Goal: Task Accomplishment & Management: Complete application form

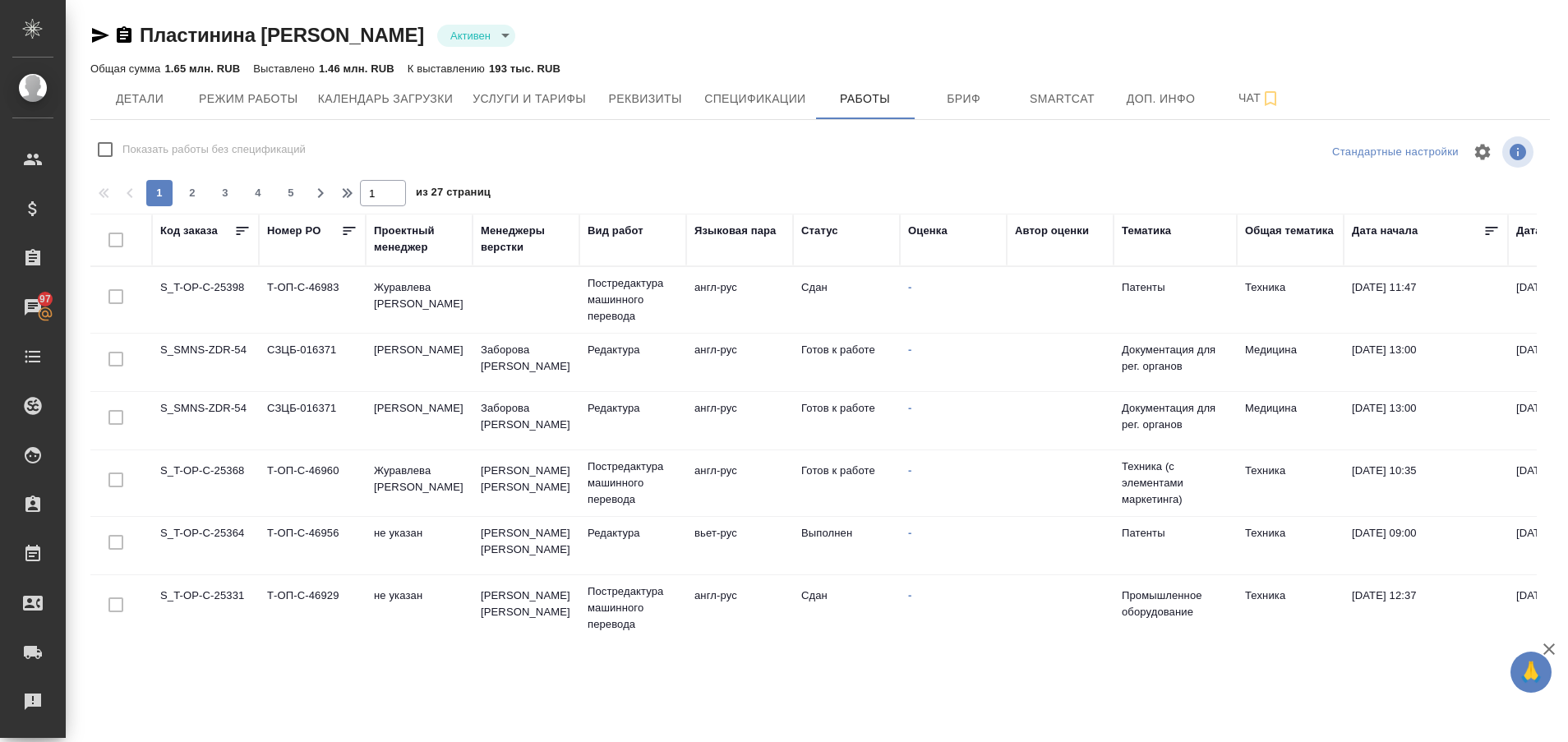
click at [195, 482] on td "S_T-OP-C-25368" at bounding box center [205, 483] width 107 height 57
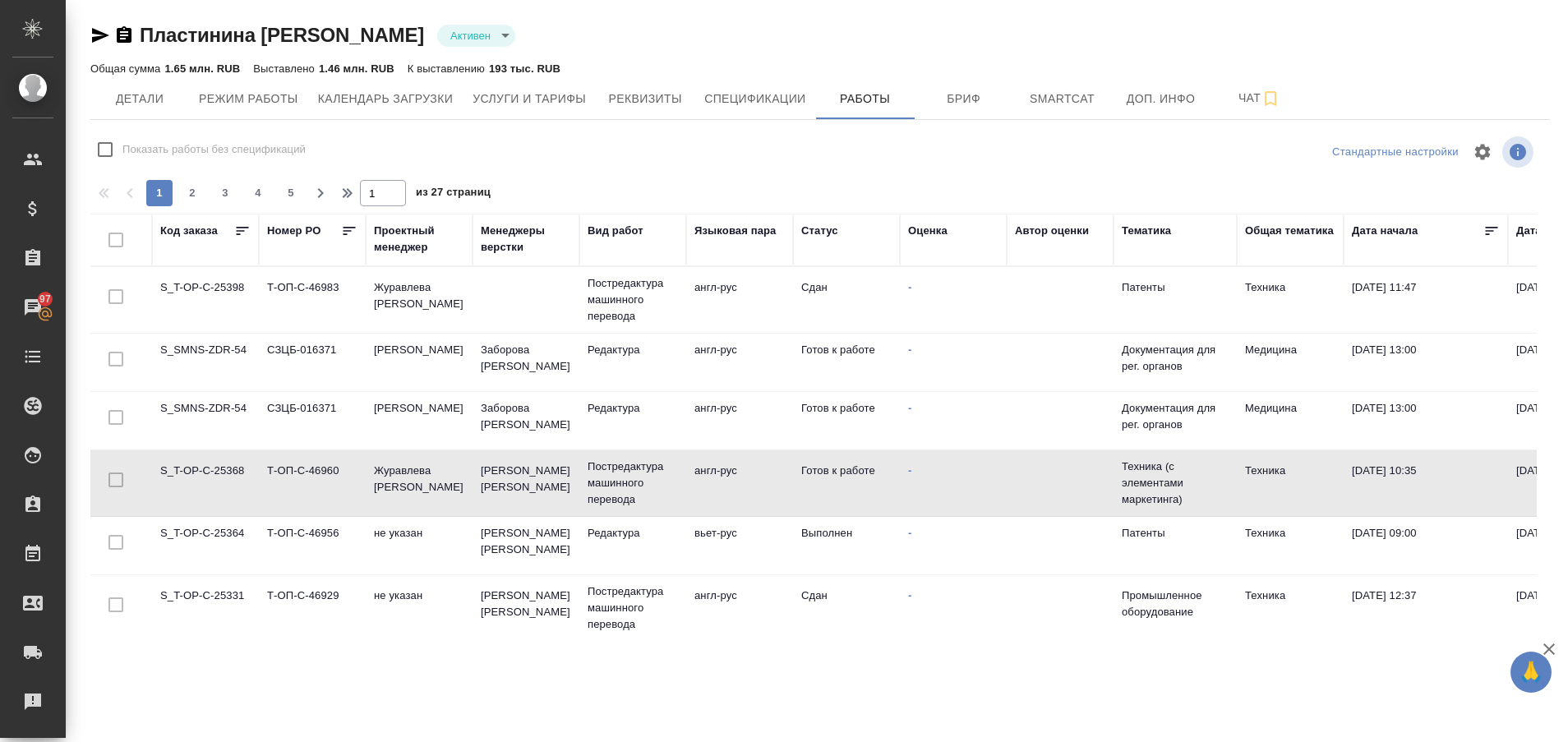
click at [195, 482] on td "S_T-OP-C-25368" at bounding box center [205, 483] width 107 height 57
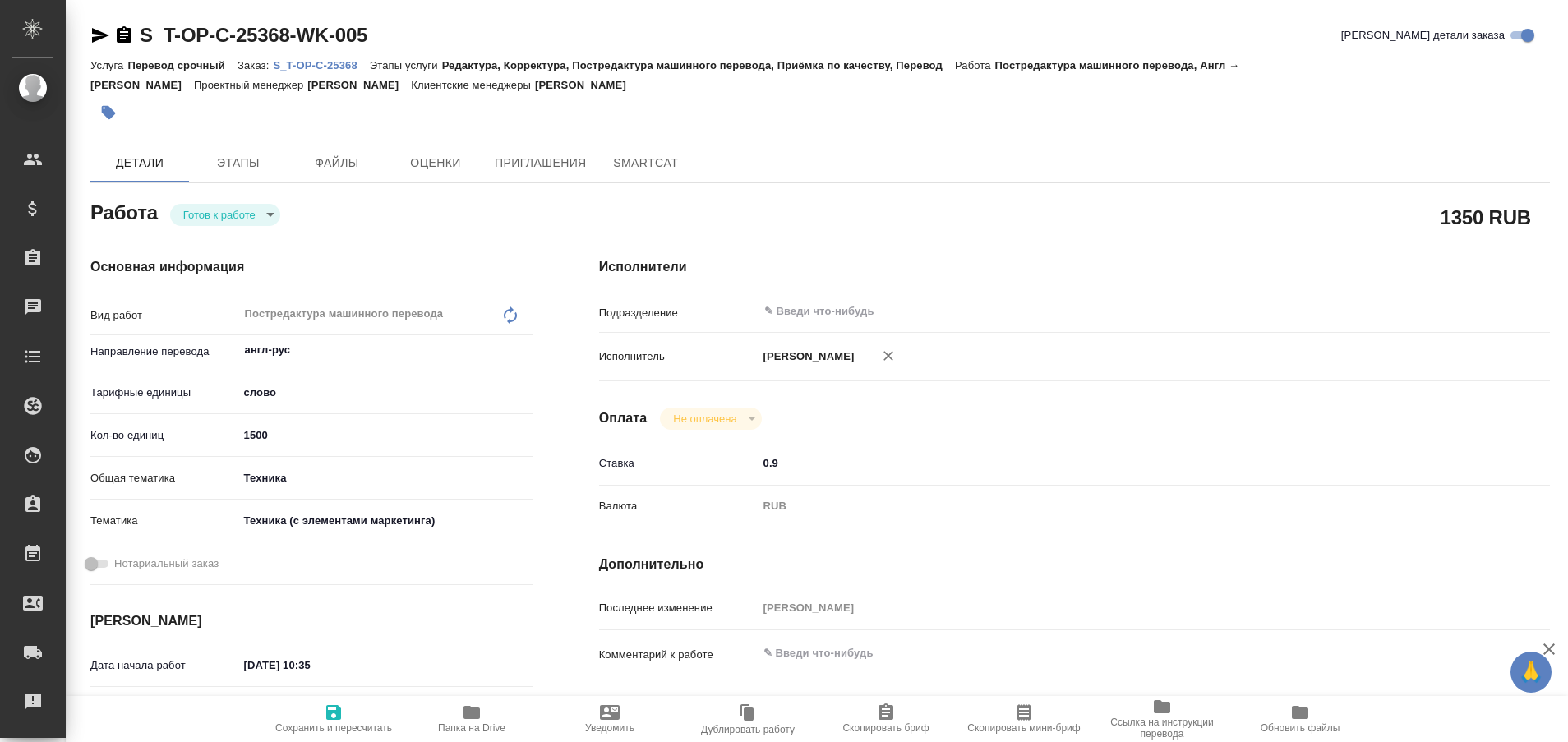
type textarea "x"
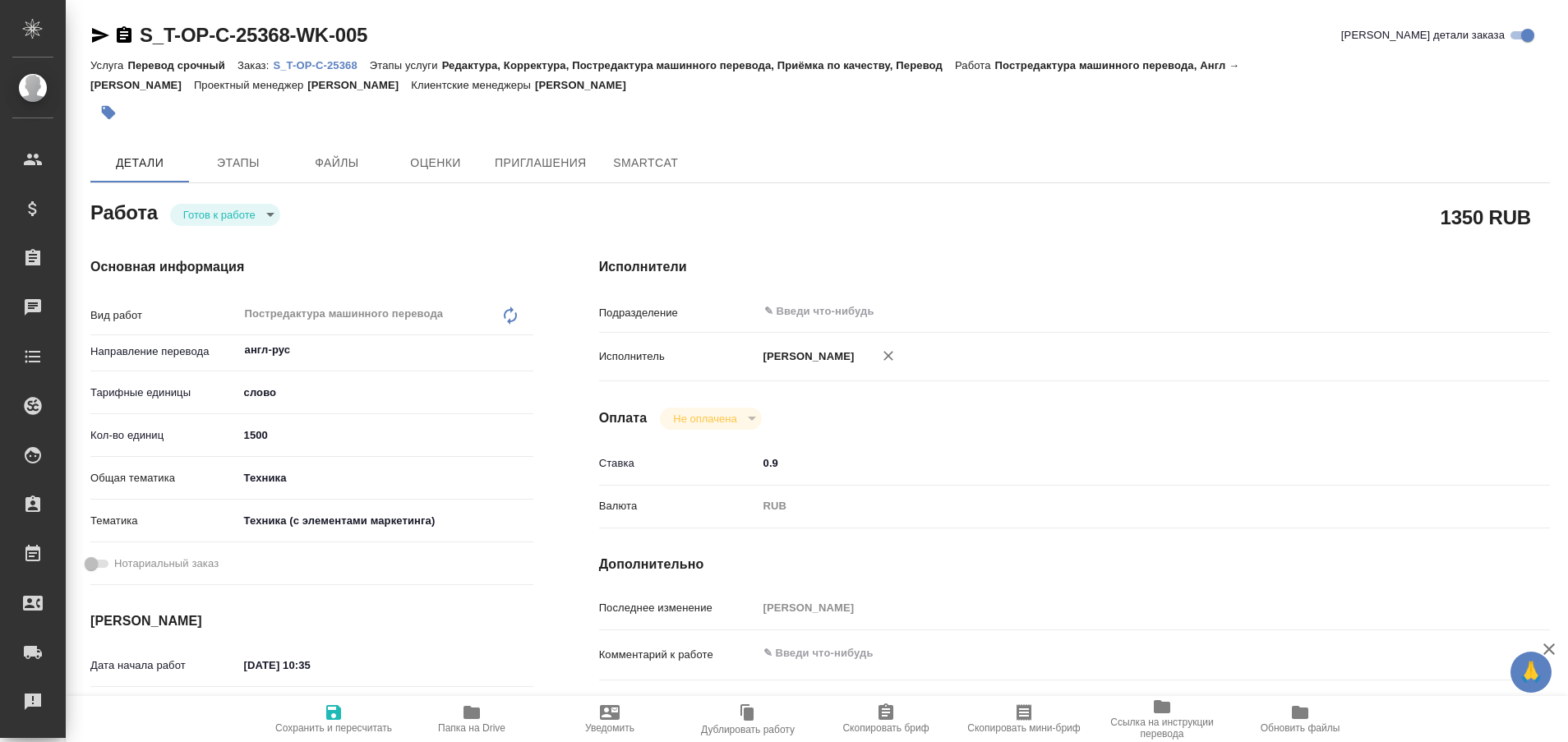
type textarea "x"
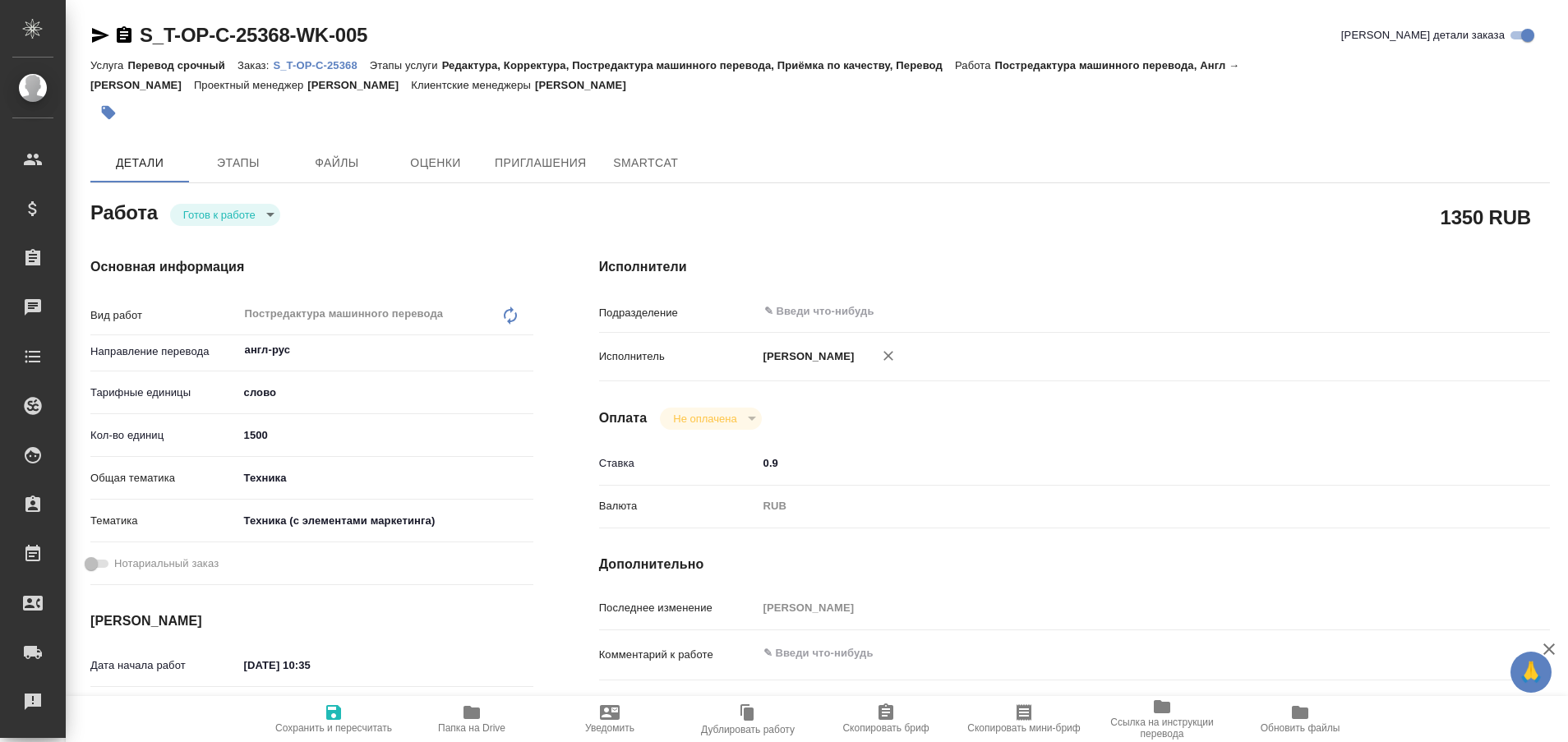
type textarea "x"
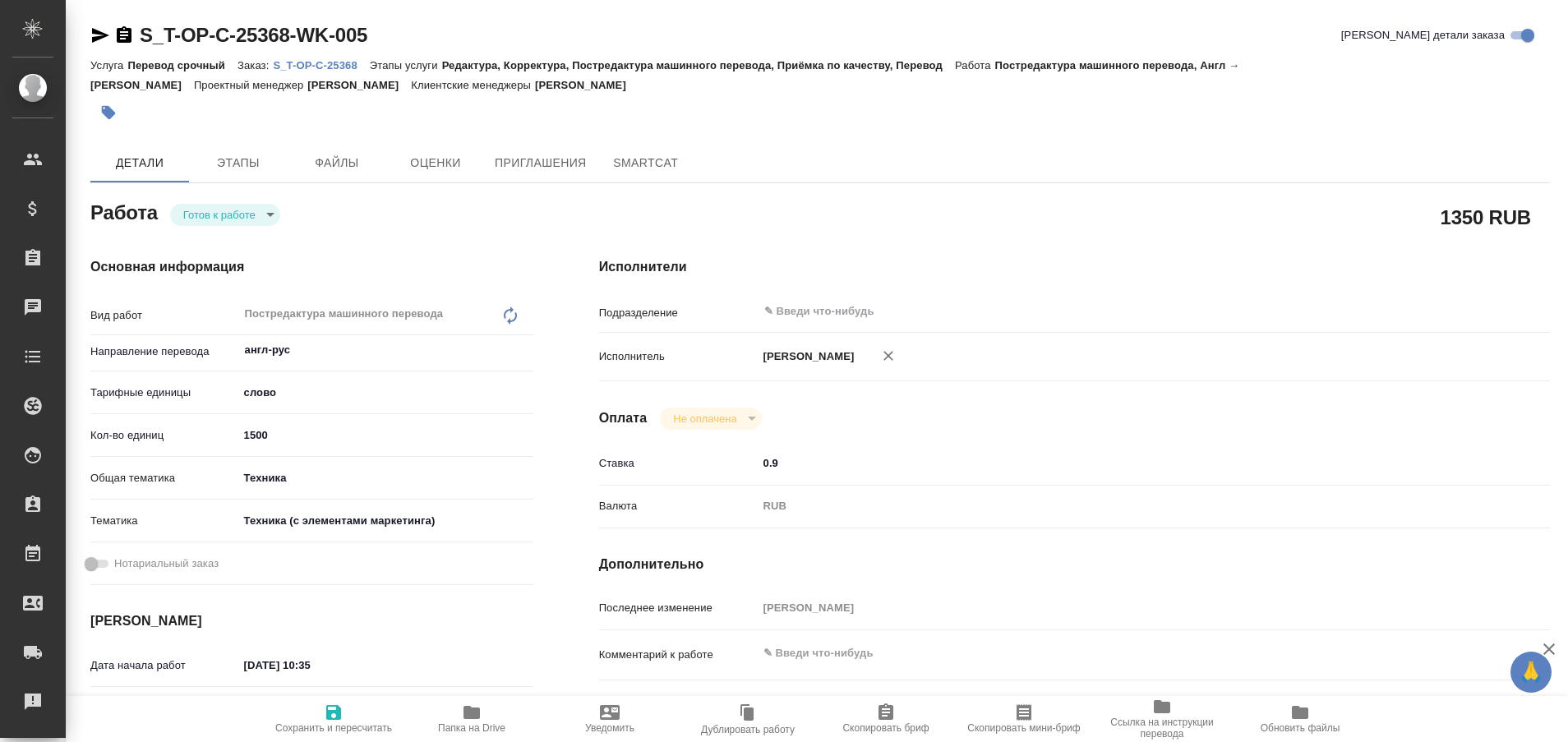
type textarea "x"
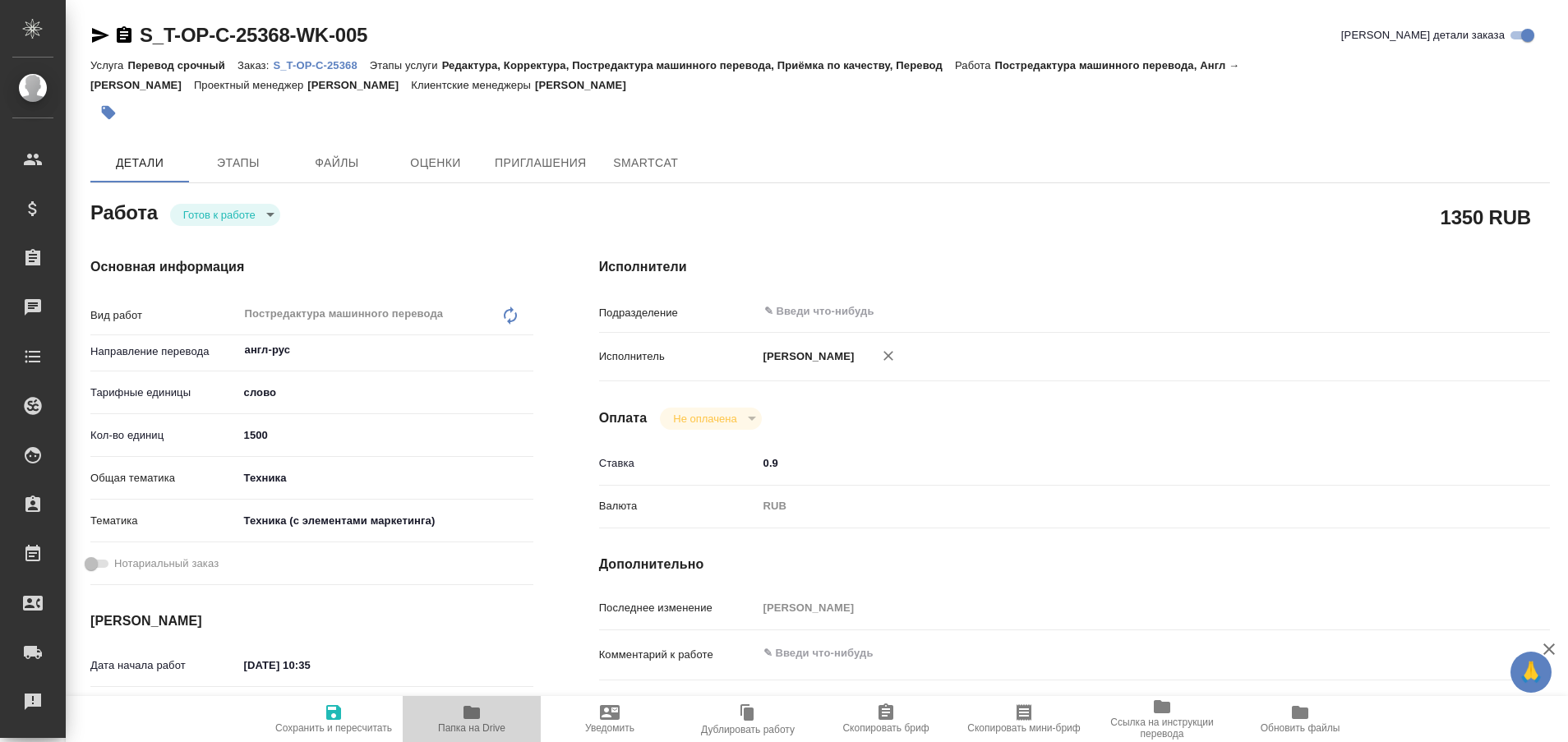
click at [471, 712] on icon "button" at bounding box center [472, 713] width 17 height 13
type textarea "x"
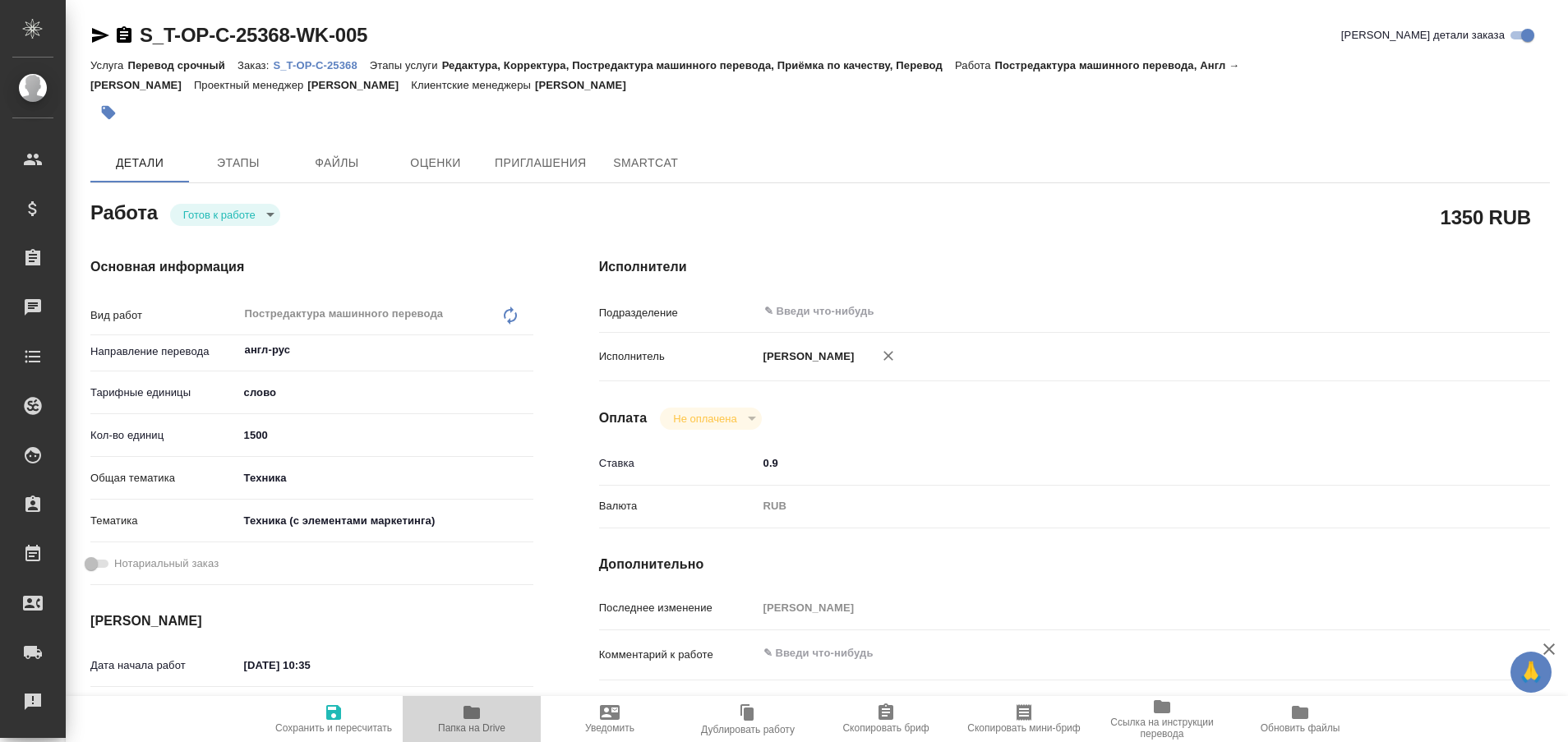
type textarea "x"
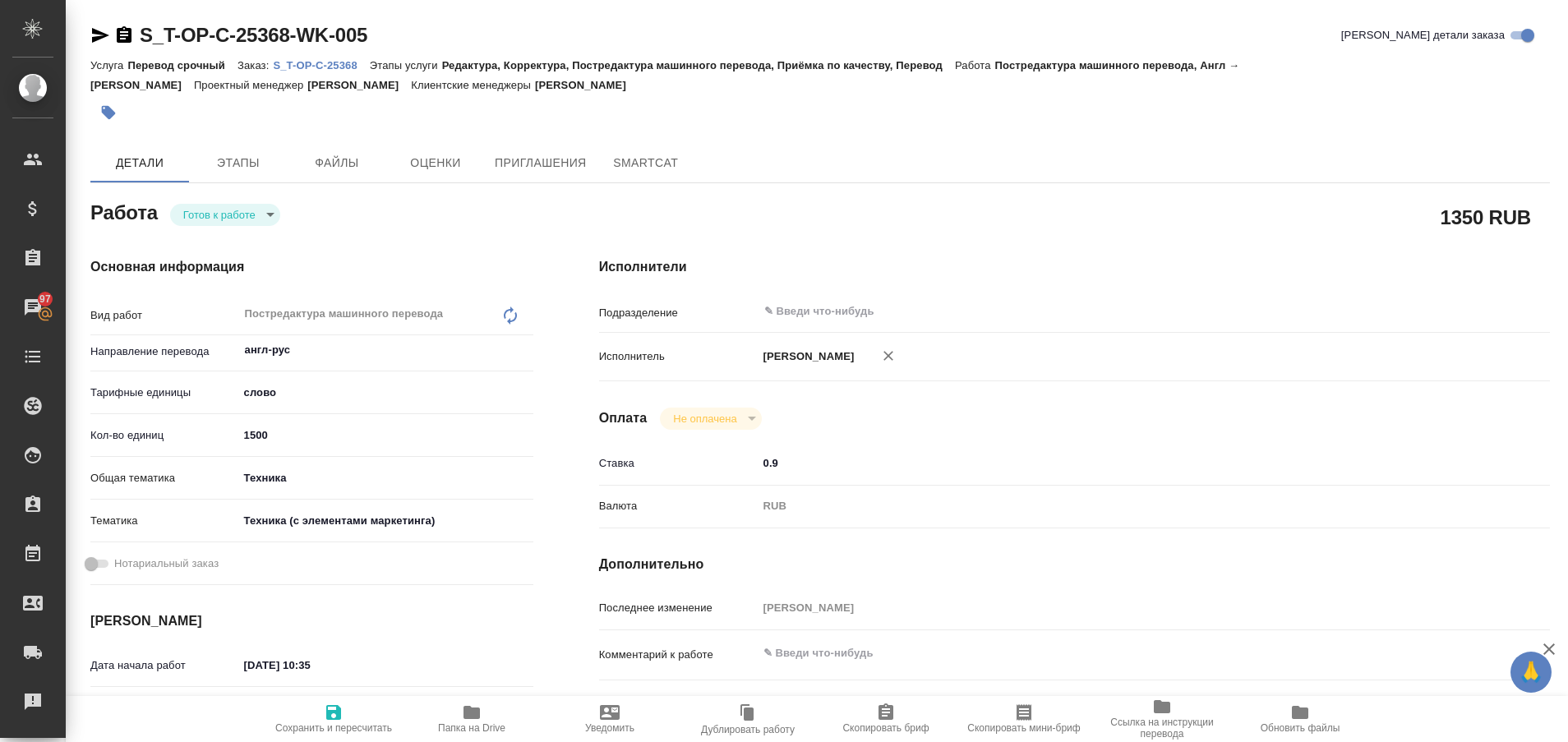
type textarea "x"
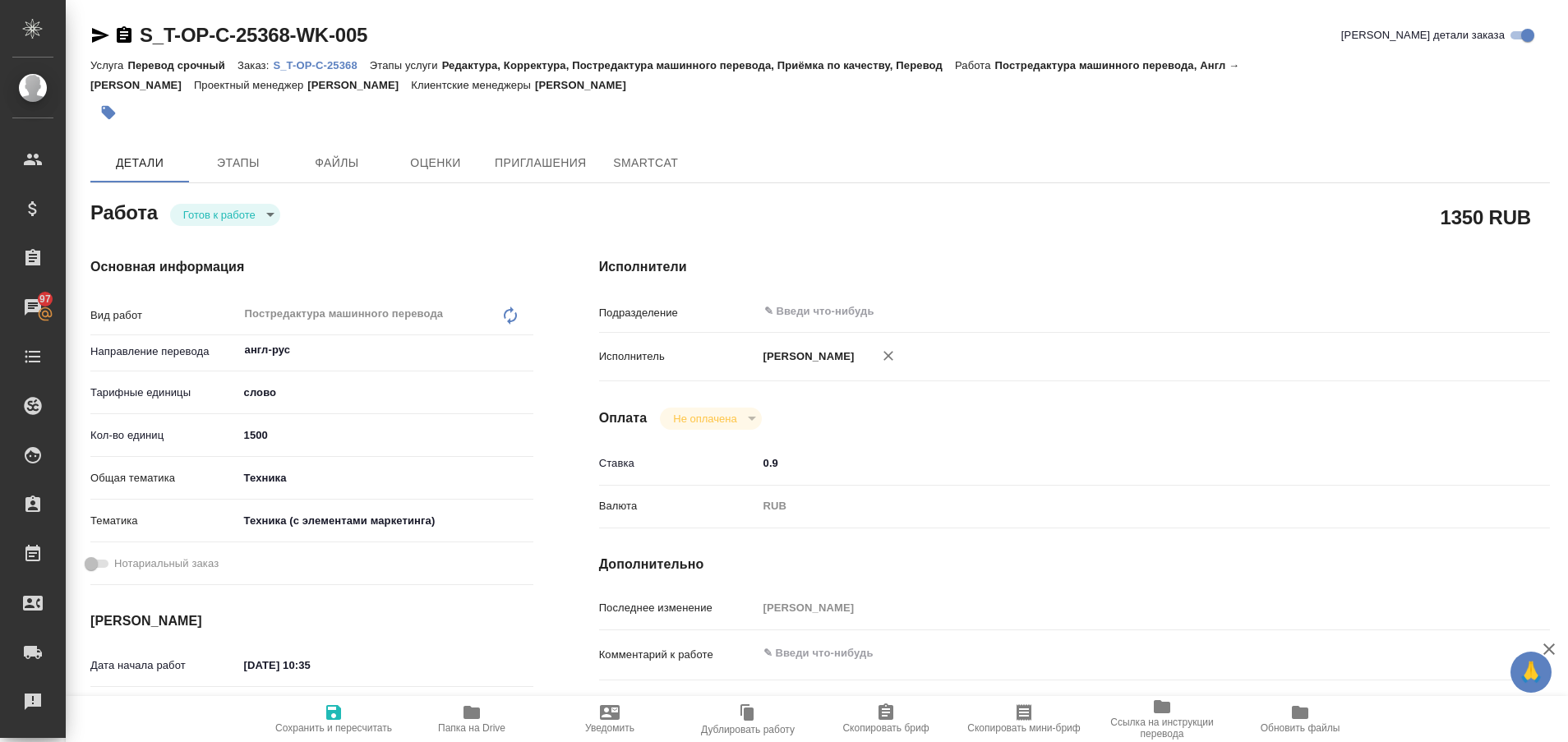
type textarea "x"
click at [265, 212] on body "🙏 .cls-1 fill:#fff; AWATERA Plastinina Anastasia Клиенты Спецификации Заказы 97…" at bounding box center [784, 371] width 1568 height 742
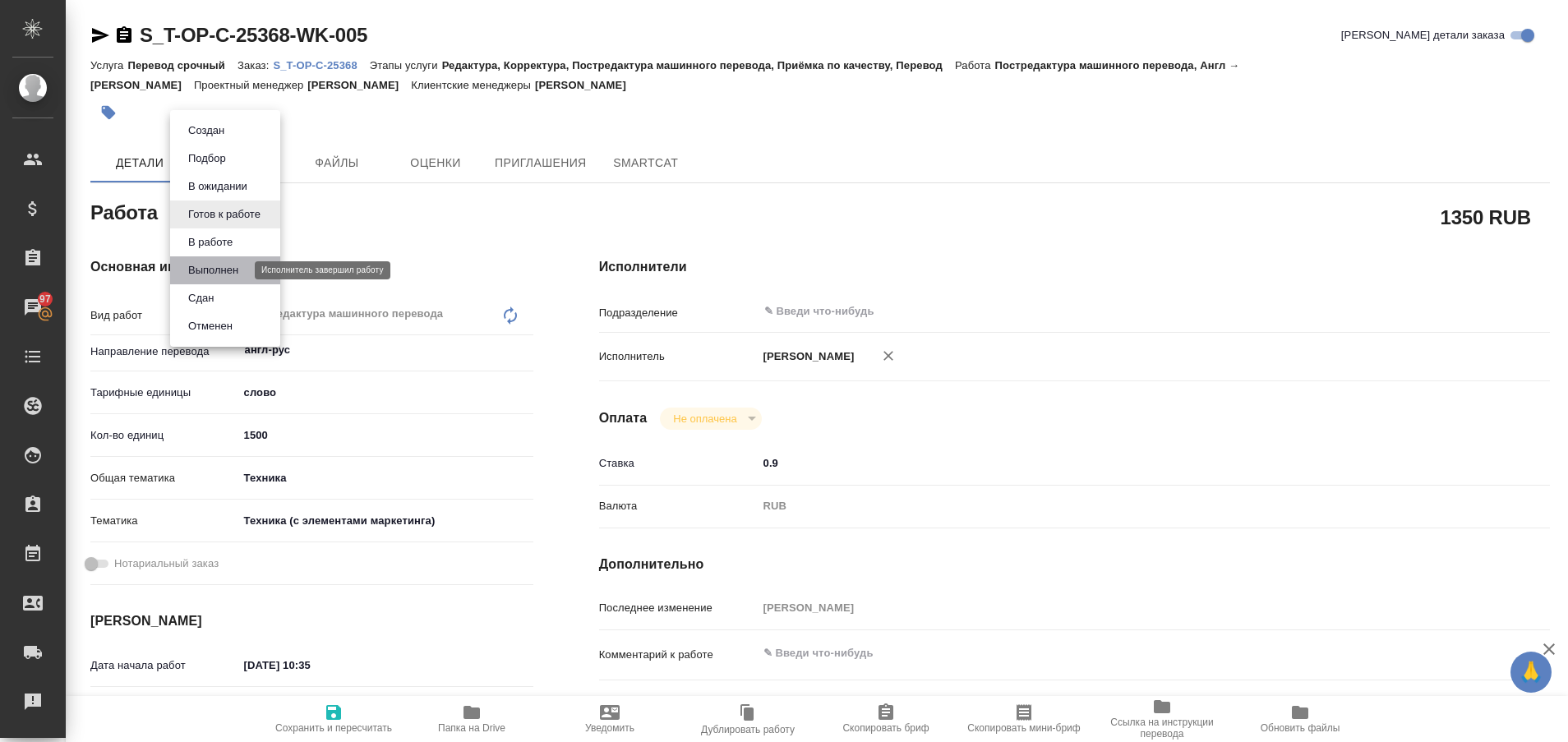
click at [227, 271] on button "Выполнен" at bounding box center [213, 270] width 60 height 18
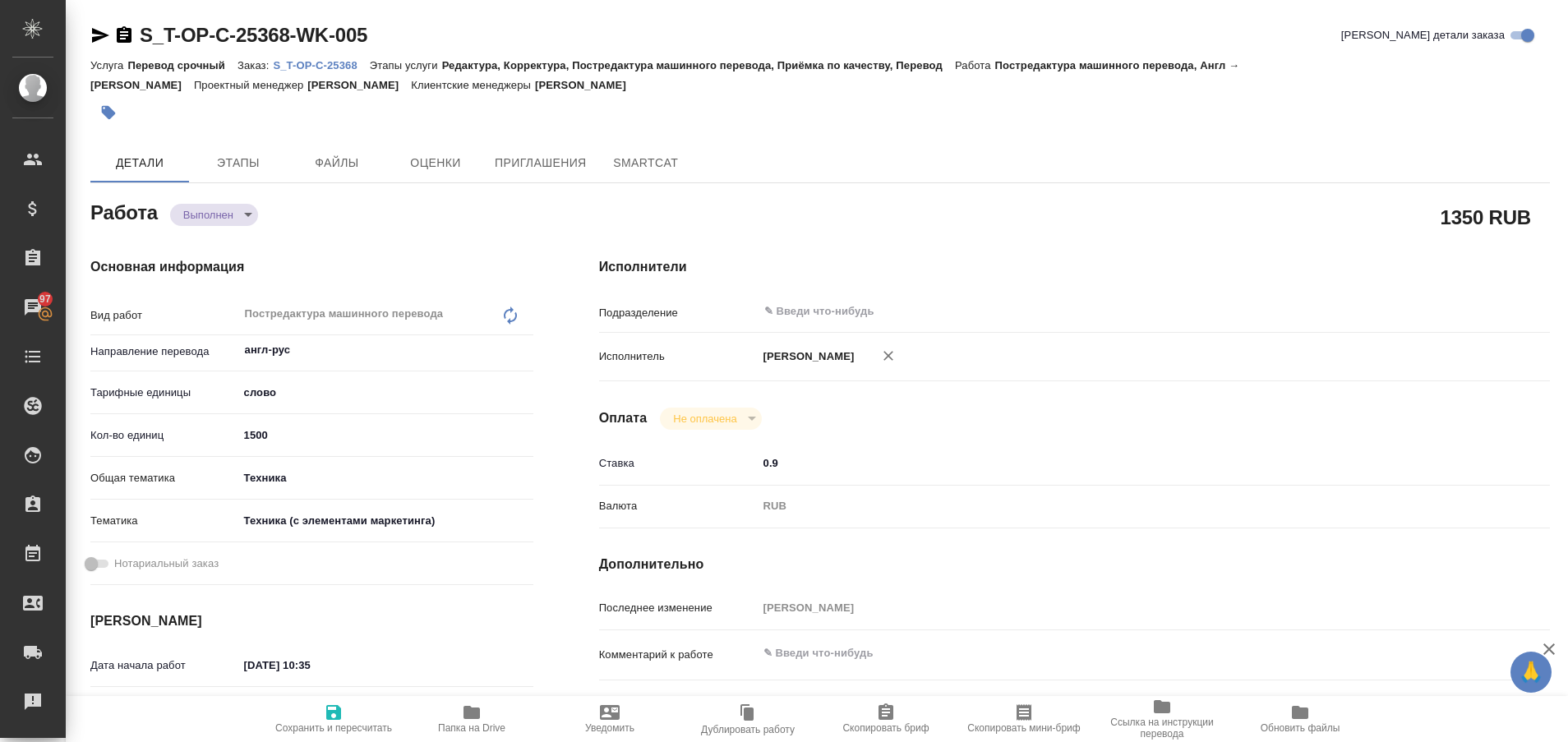
type textarea "x"
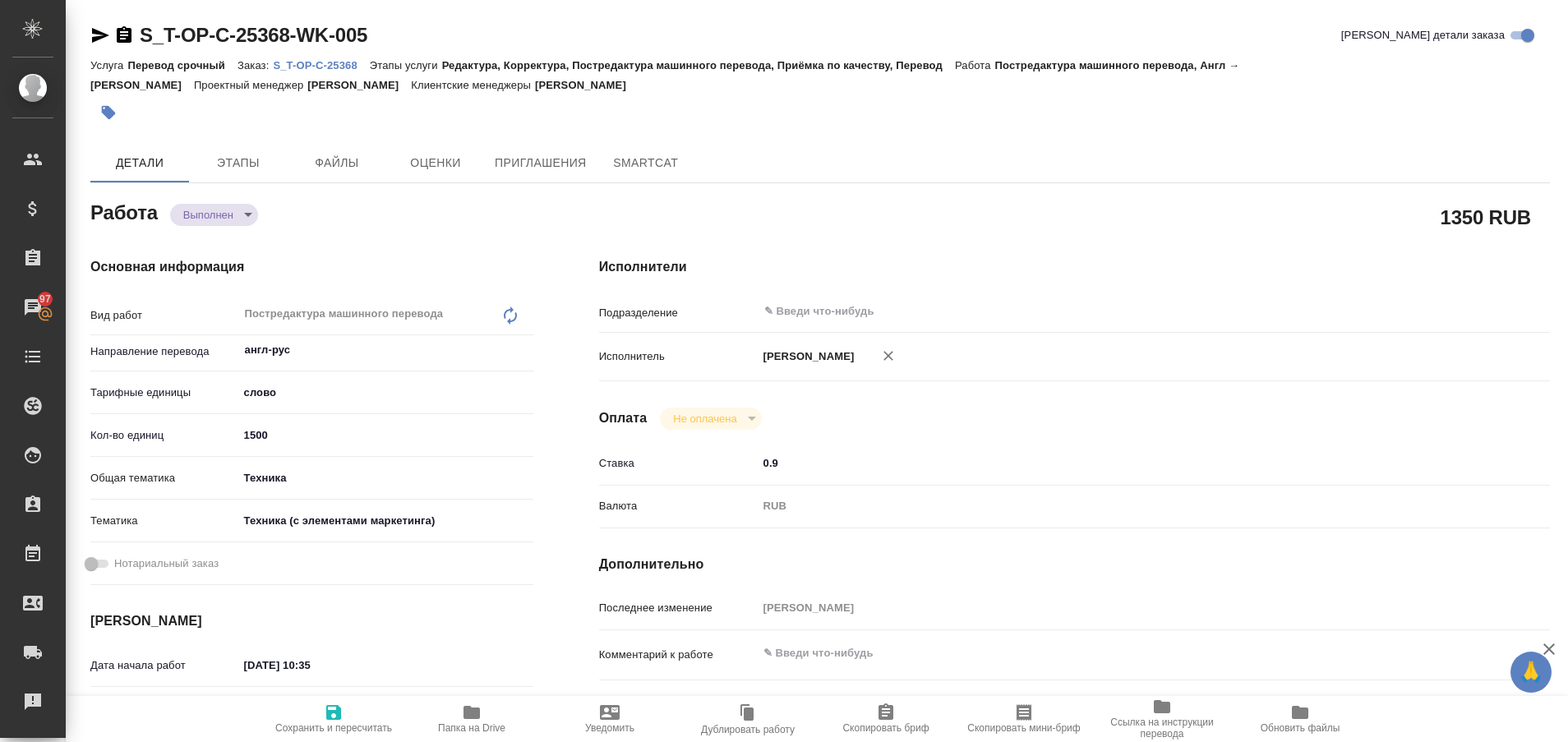
type textarea "x"
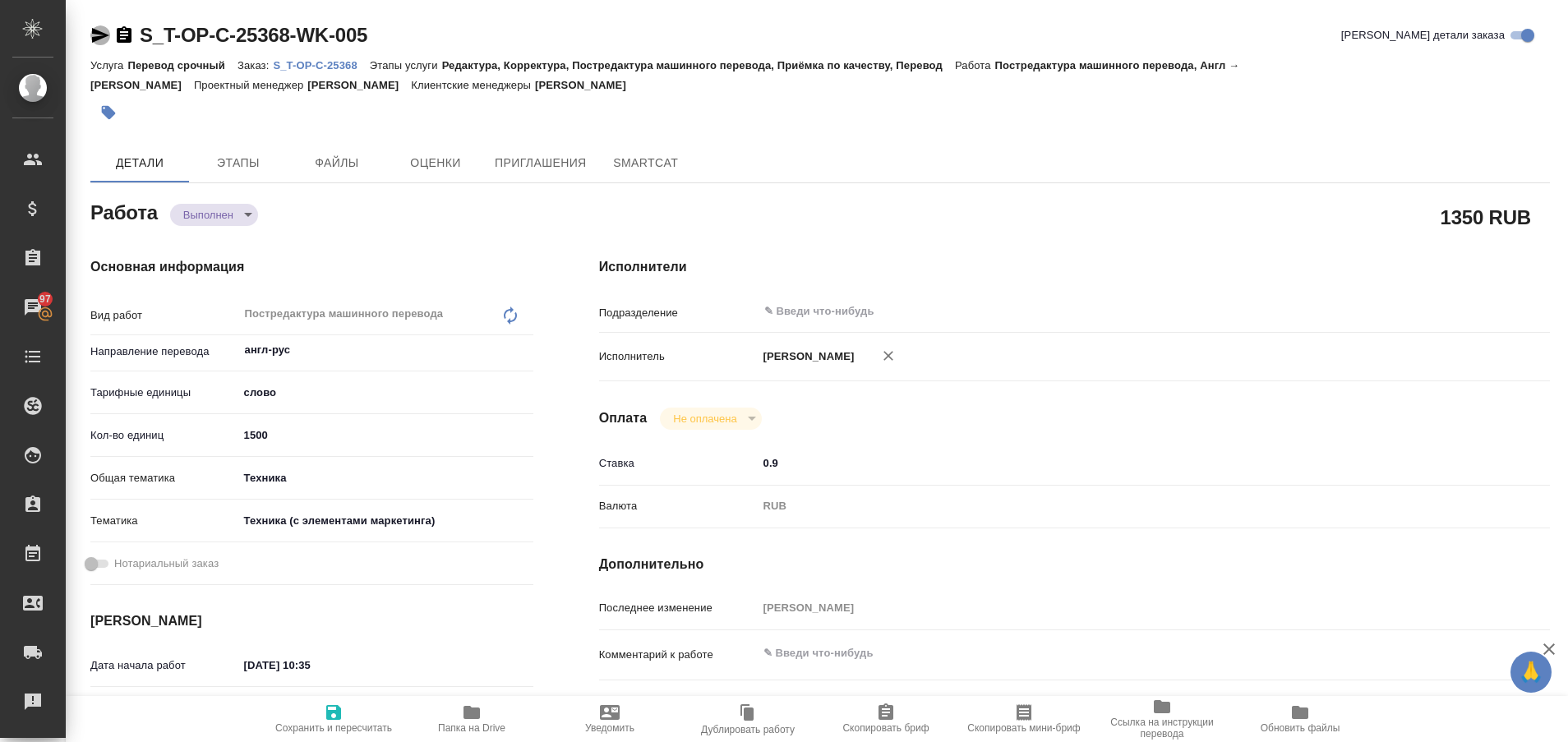
click at [96, 40] on icon "button" at bounding box center [100, 36] width 17 height 15
type textarea "x"
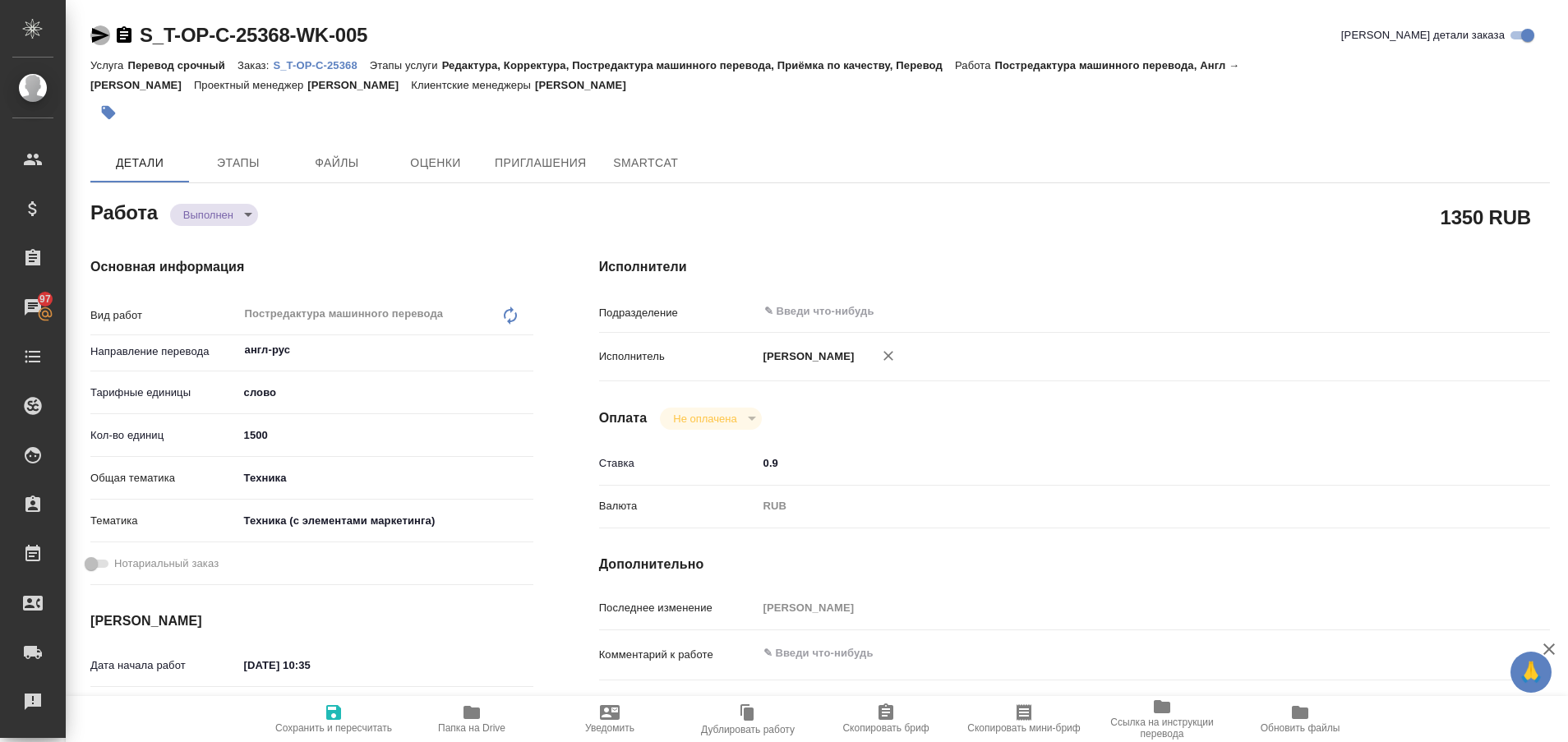
type textarea "x"
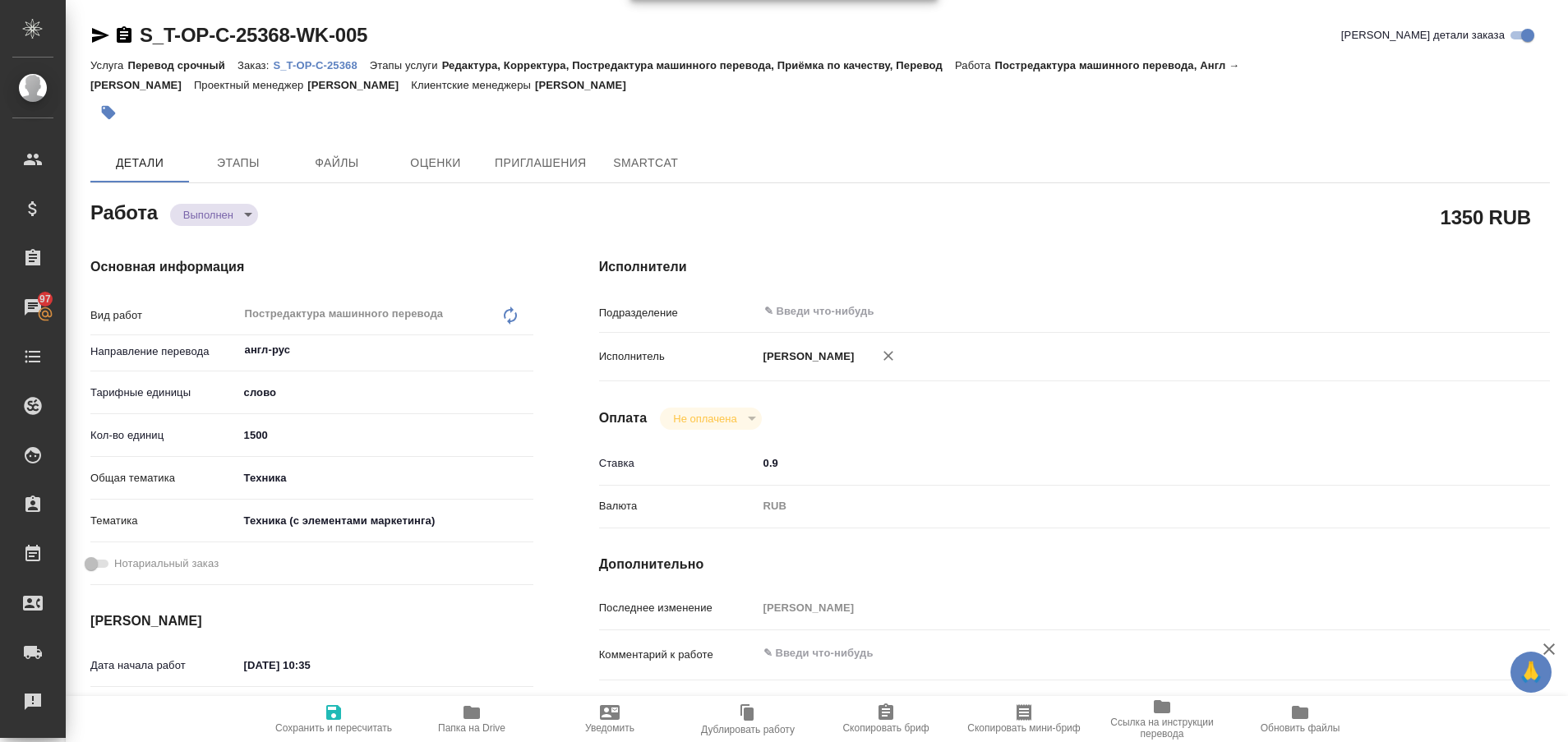
type textarea "x"
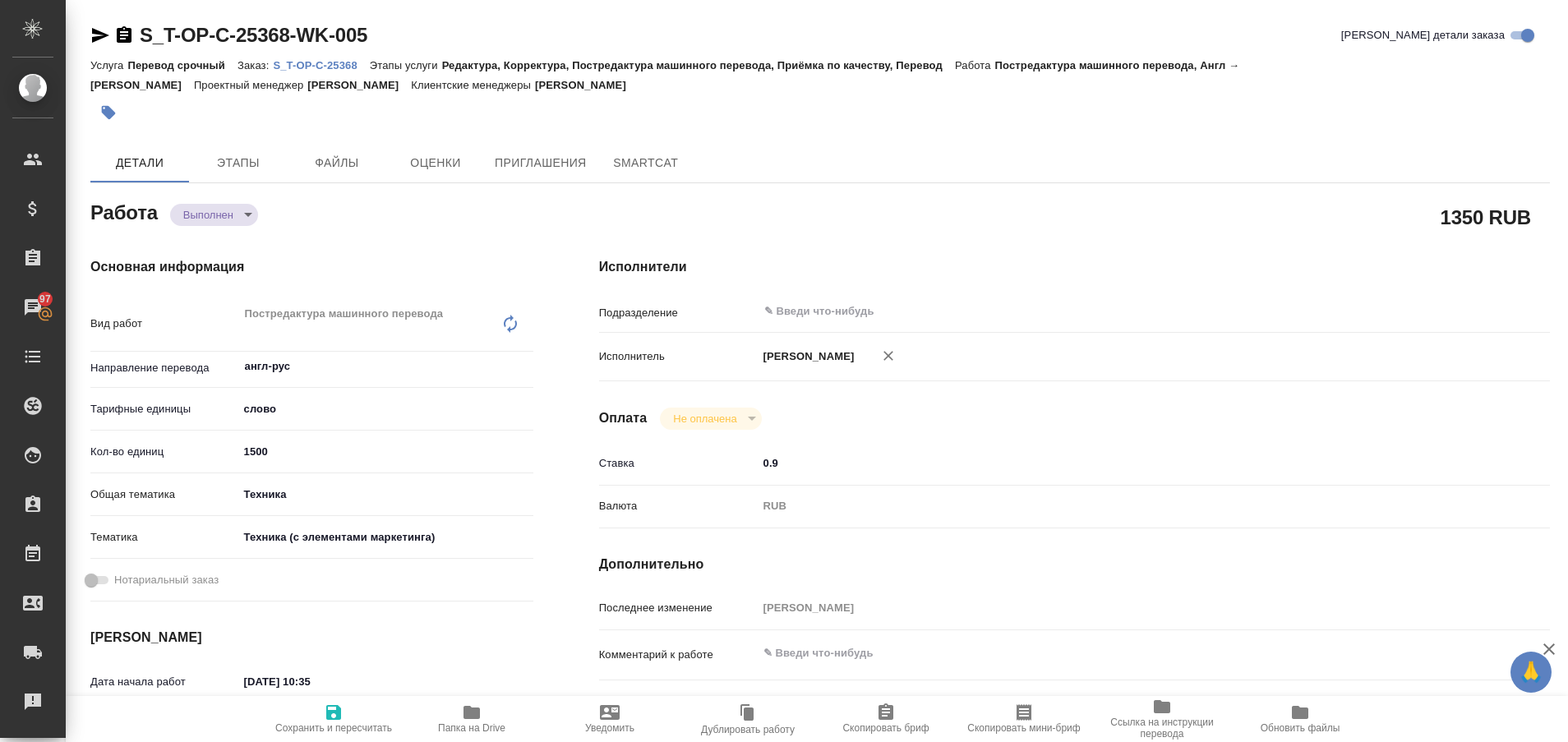
type textarea "x"
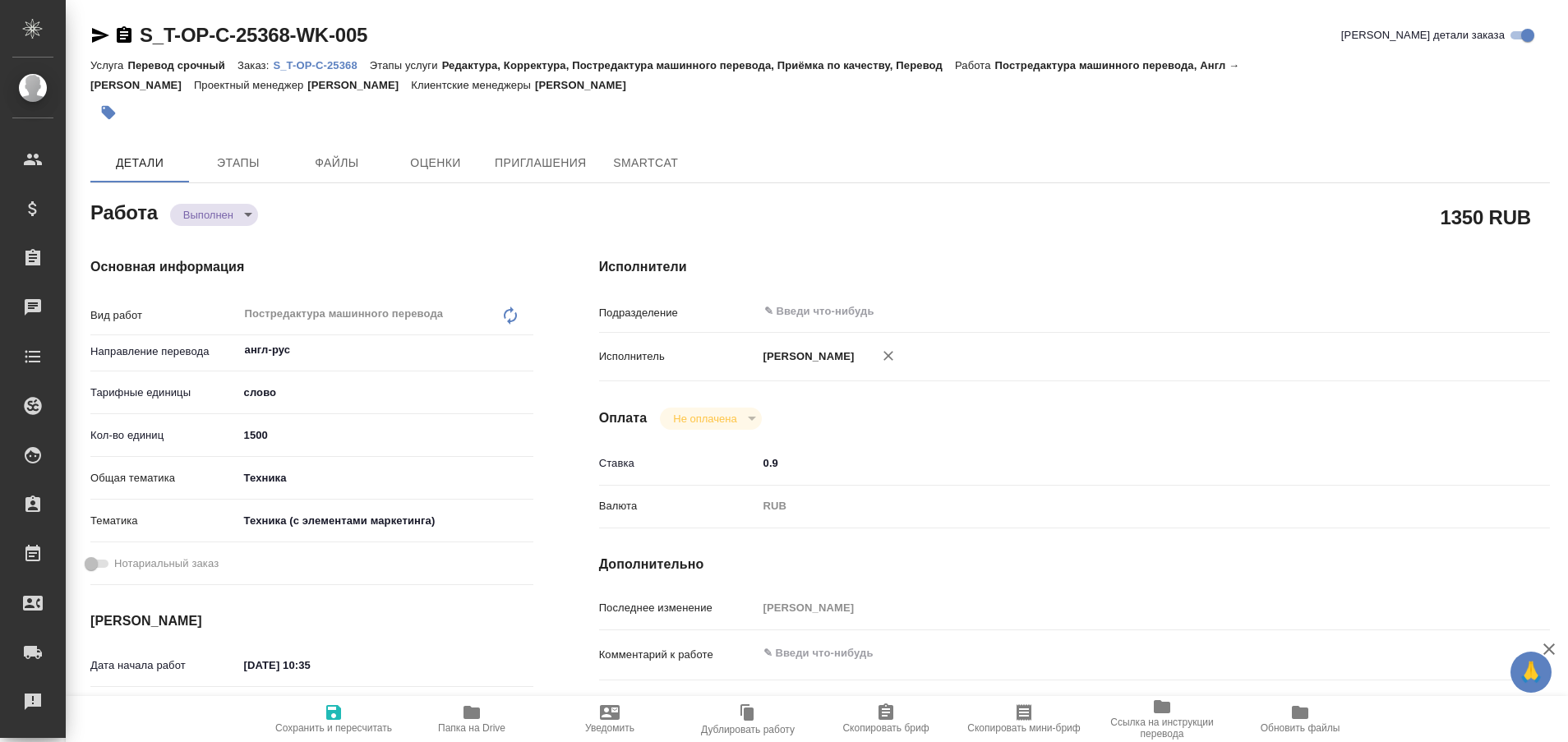
type textarea "x"
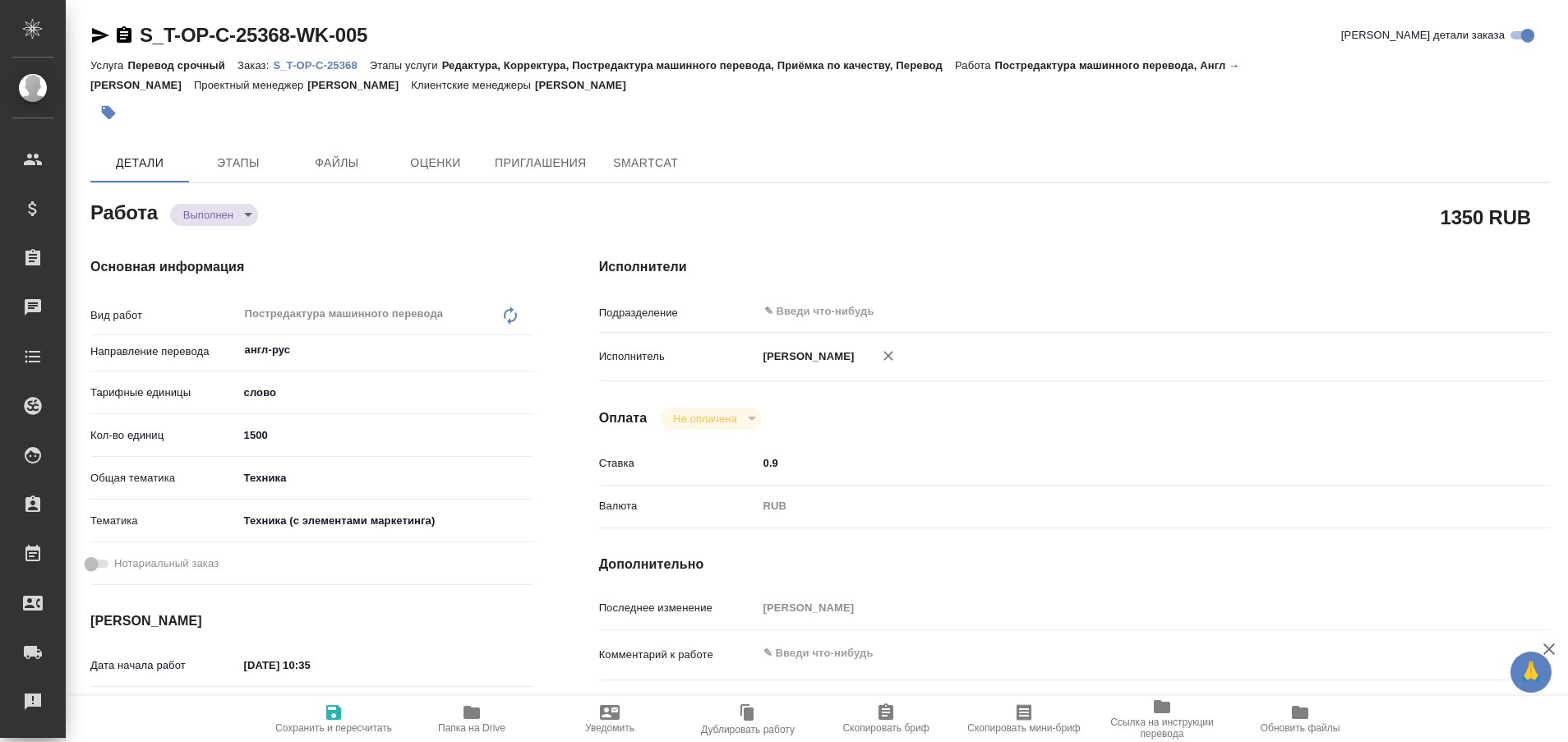
type textarea "x"
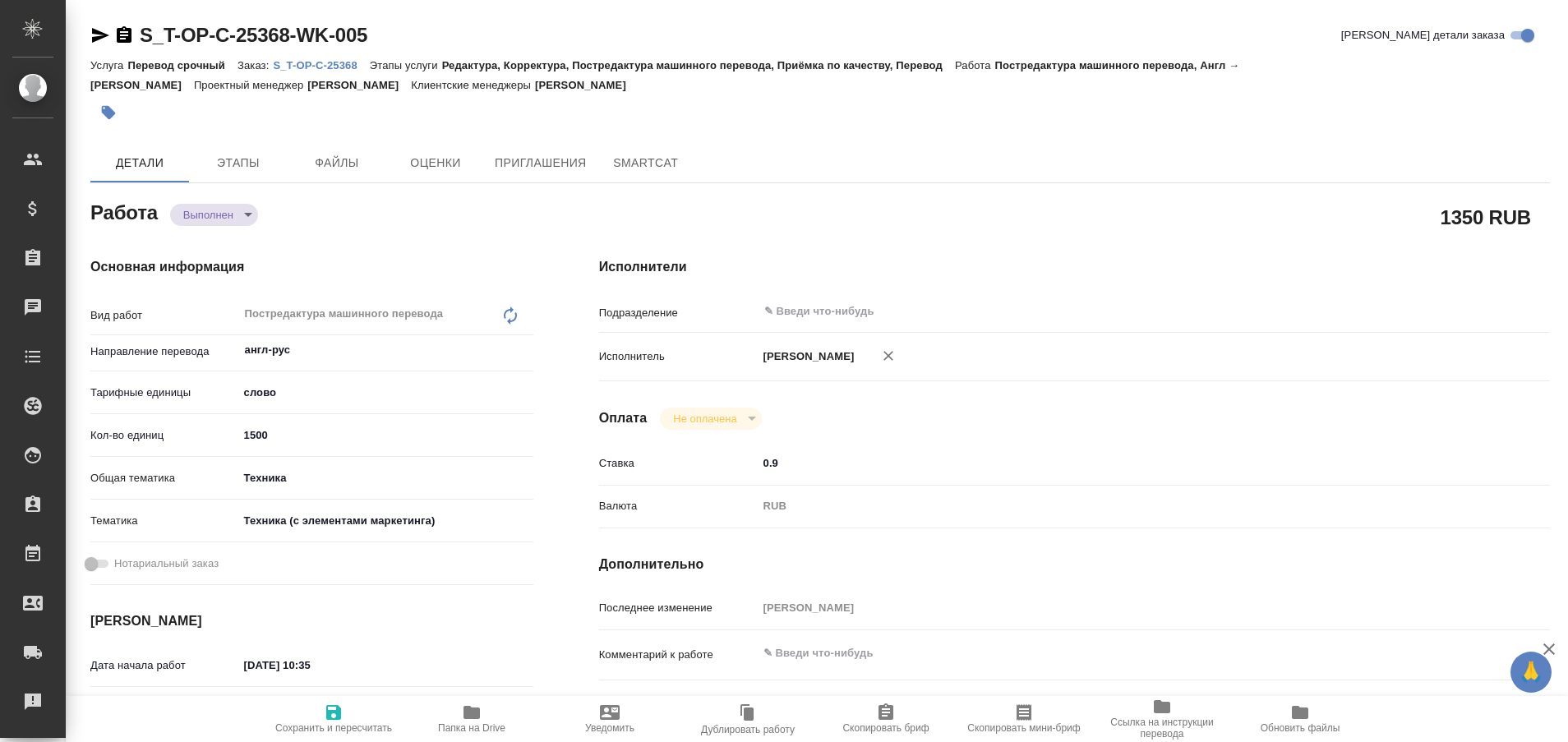
type textarea "x"
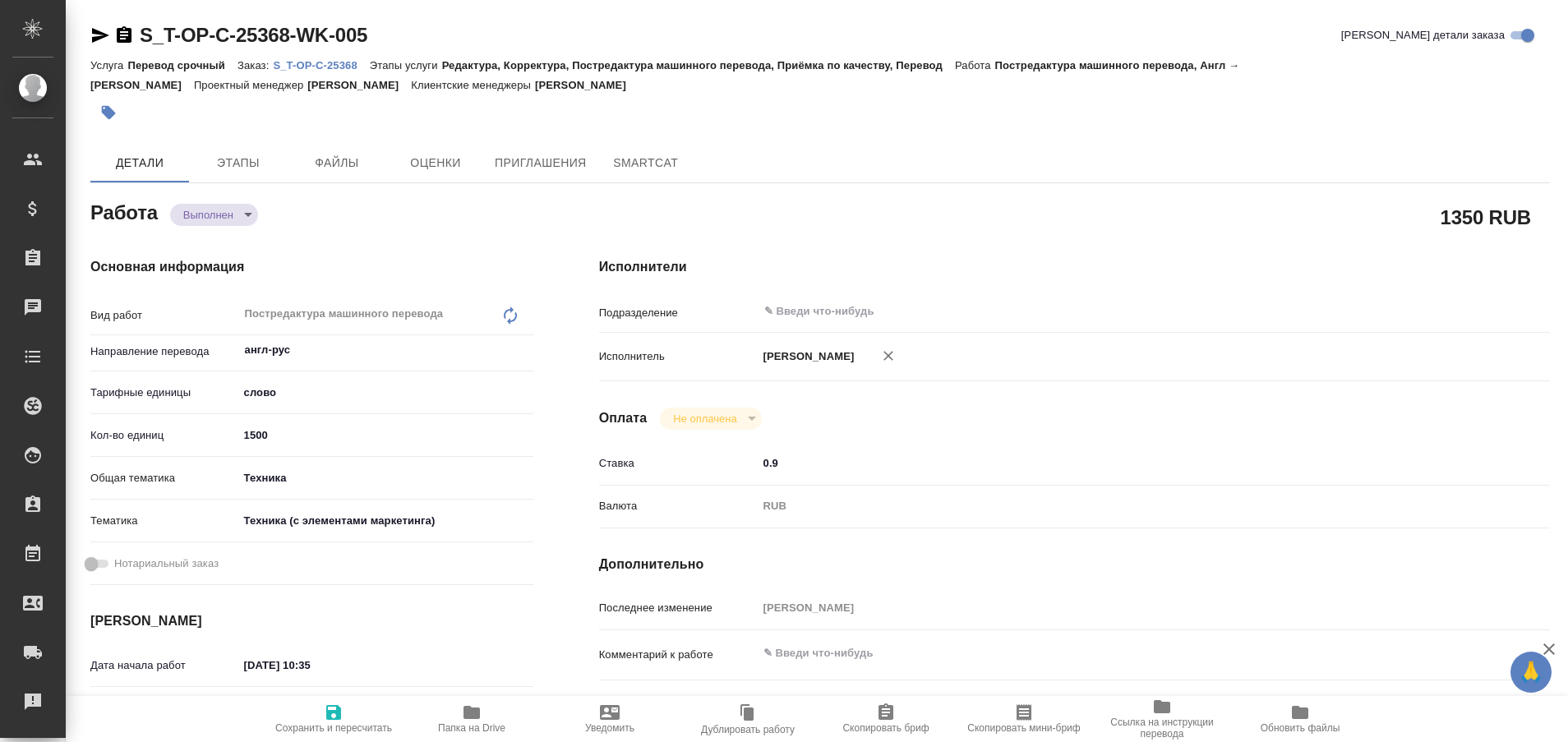
type textarea "x"
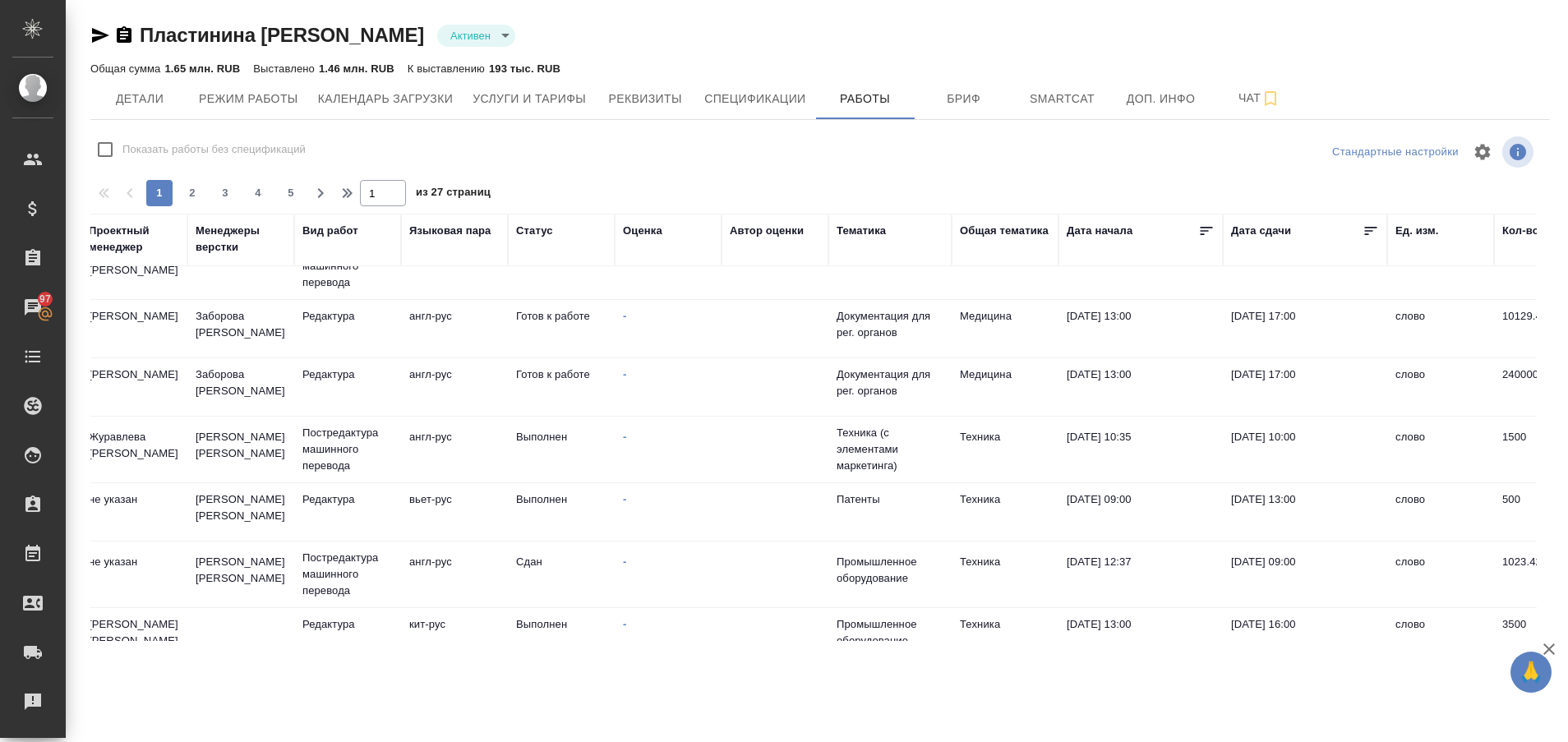
scroll to position [0, 285]
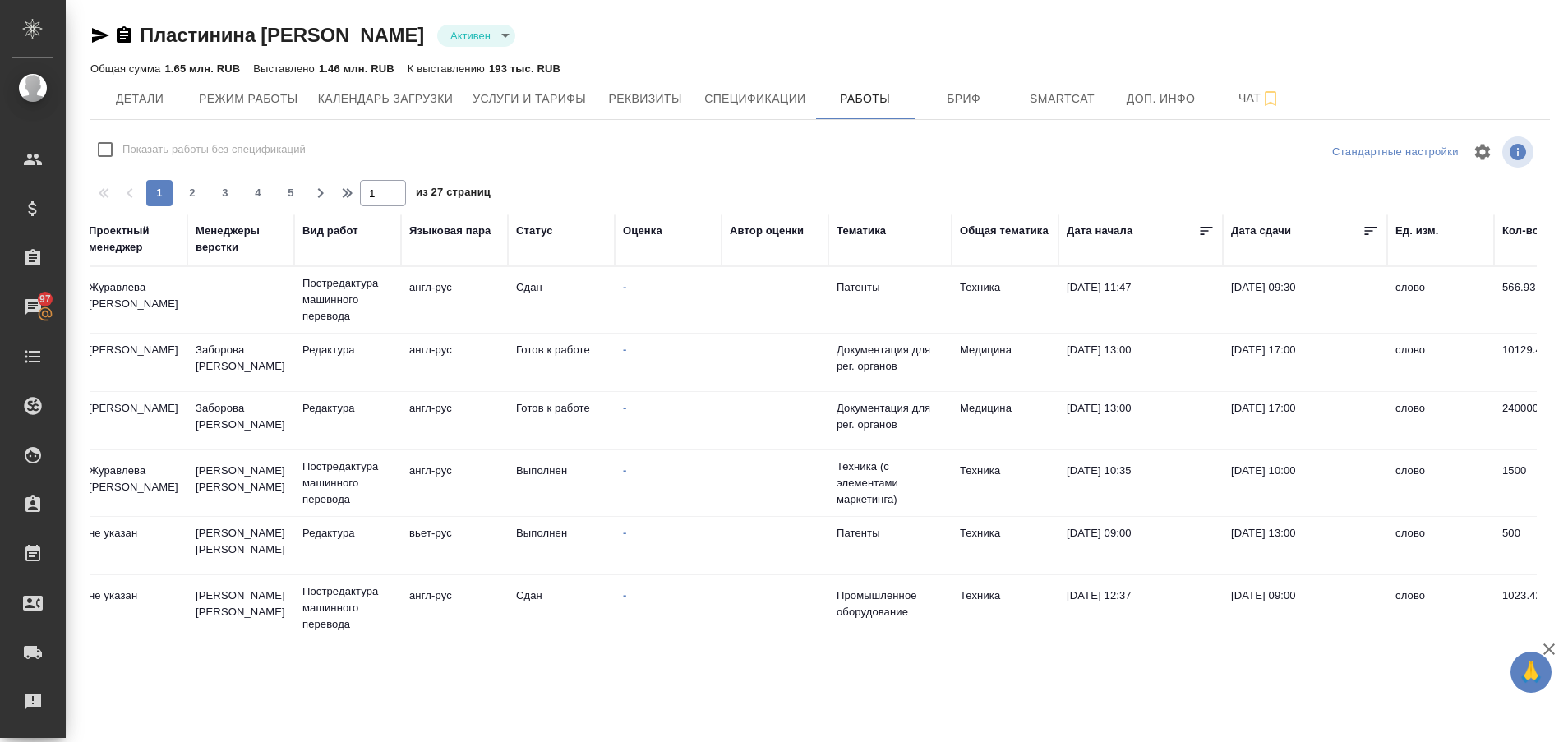
click at [549, 222] on th "Статус" at bounding box center [562, 240] width 107 height 53
click at [546, 227] on div "Статус" at bounding box center [534, 232] width 37 height 17
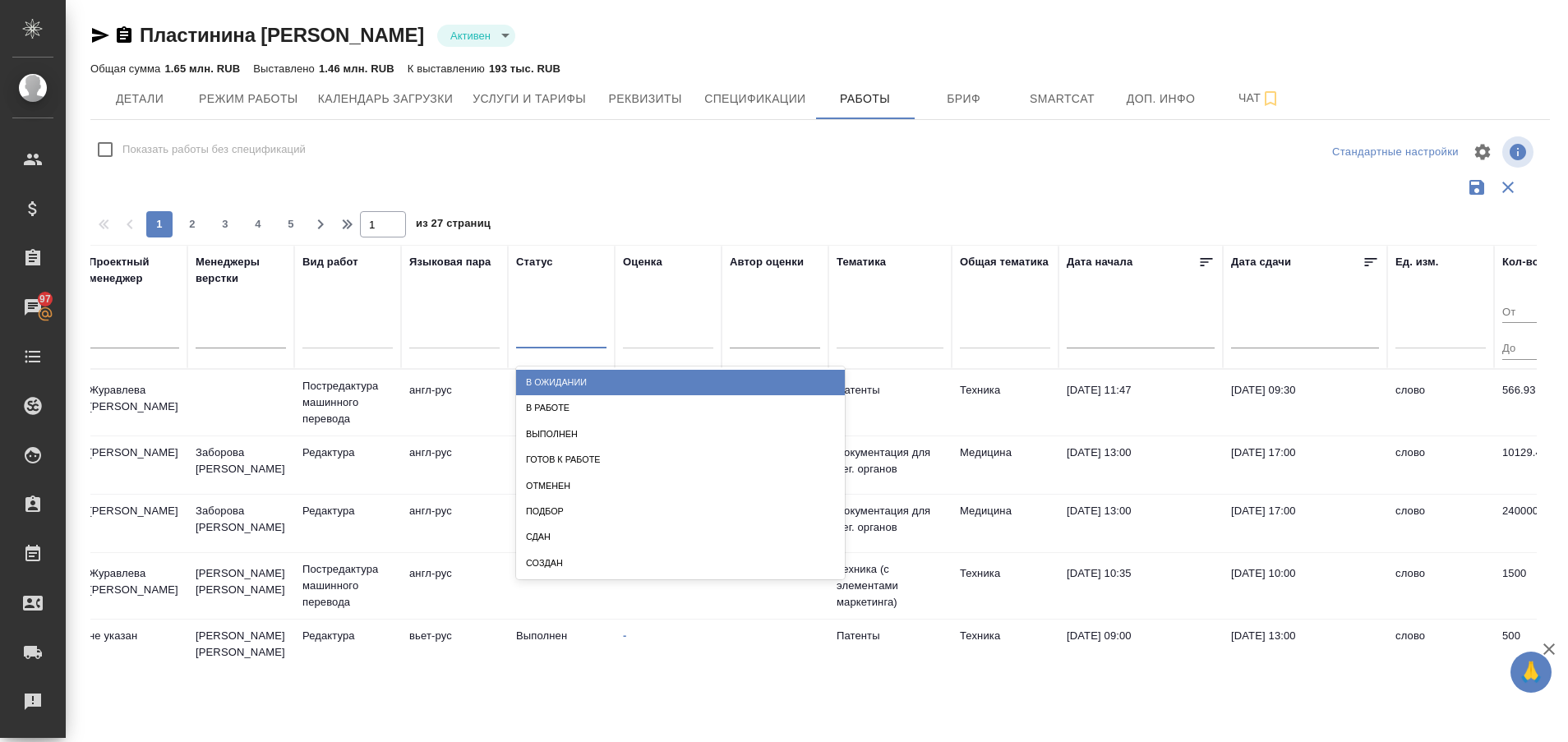
click at [532, 334] on div at bounding box center [561, 331] width 90 height 23
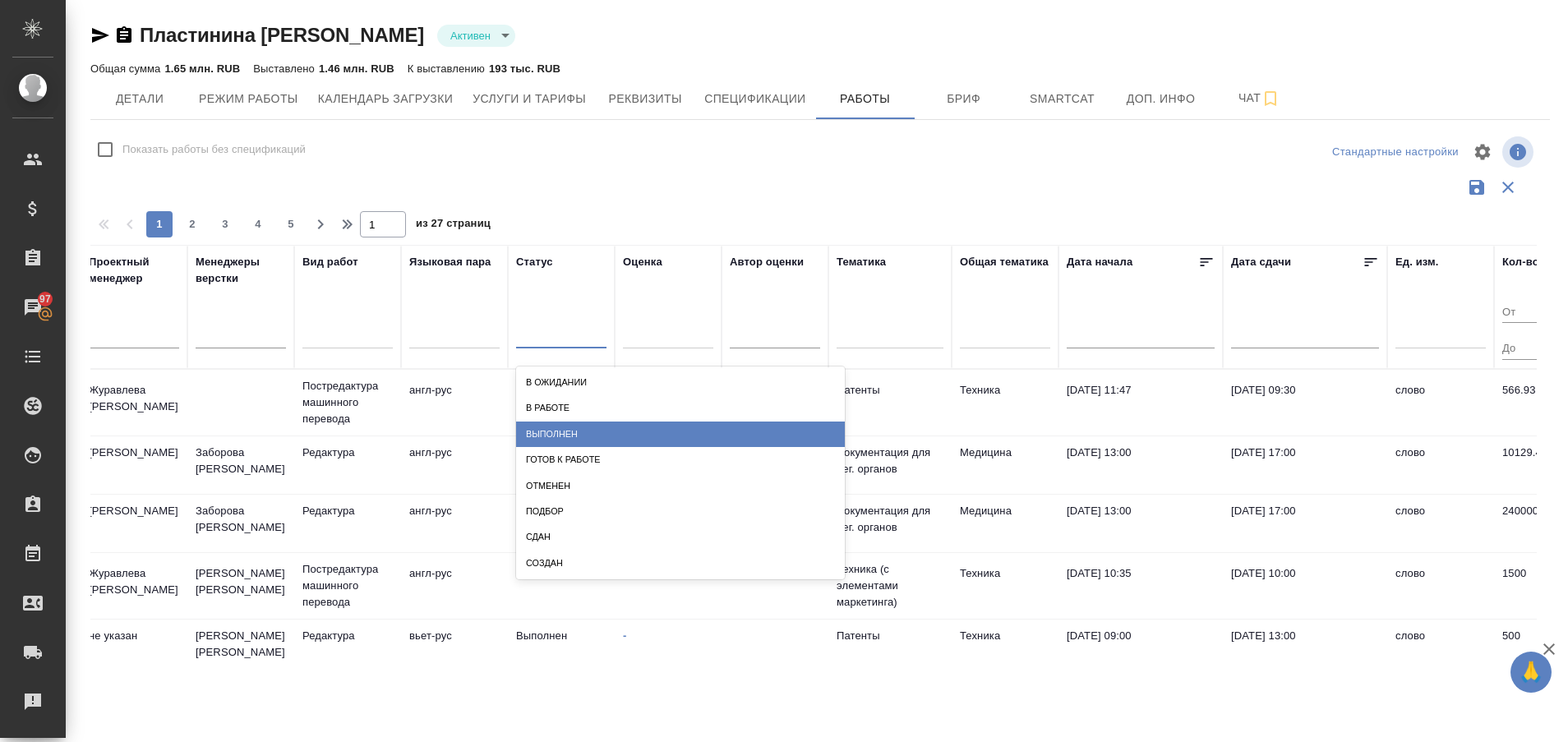
click at [579, 426] on div "Выполнен" at bounding box center [680, 434] width 329 height 25
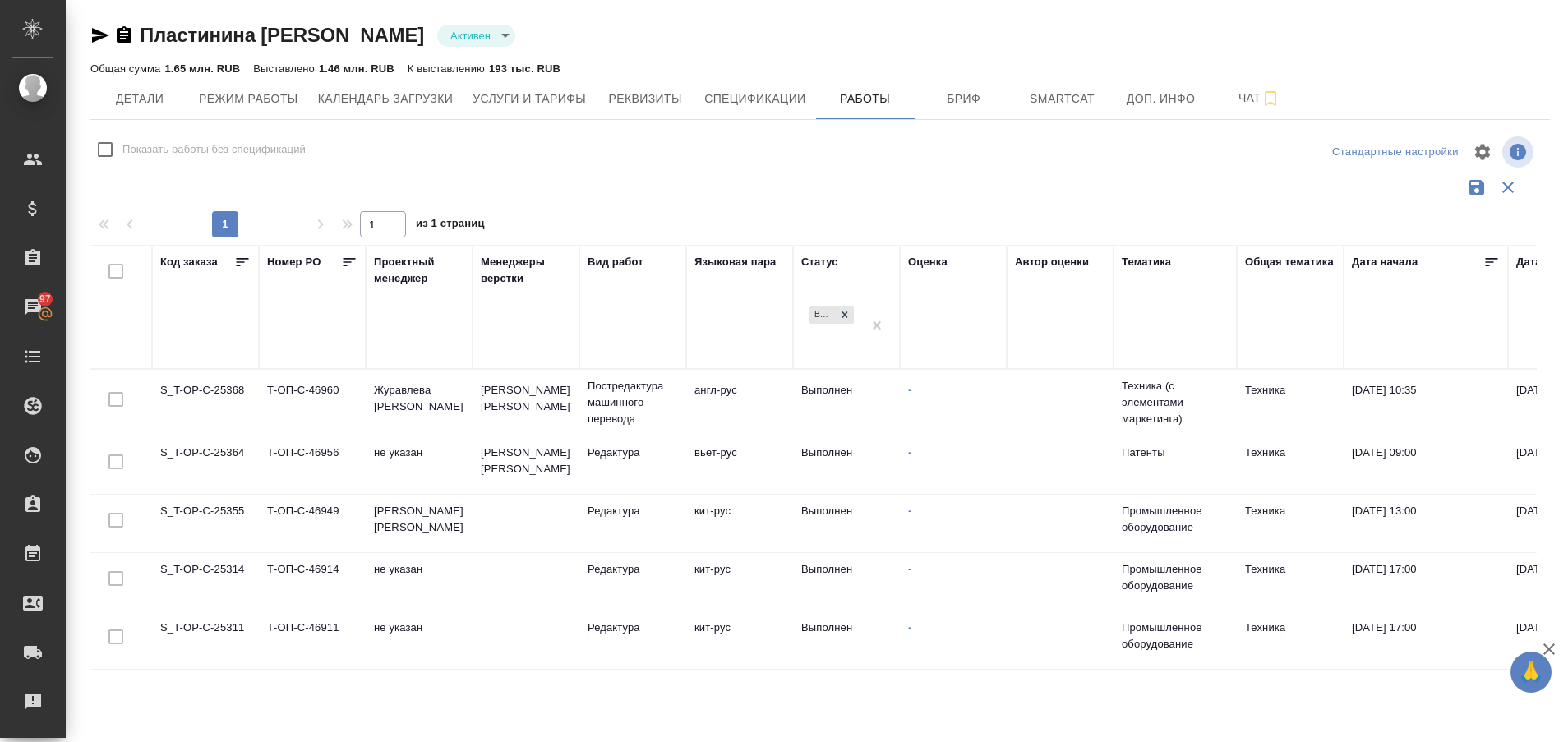
scroll to position [0, 0]
click at [190, 395] on td "S_T-OP-C-25368" at bounding box center [205, 402] width 107 height 57
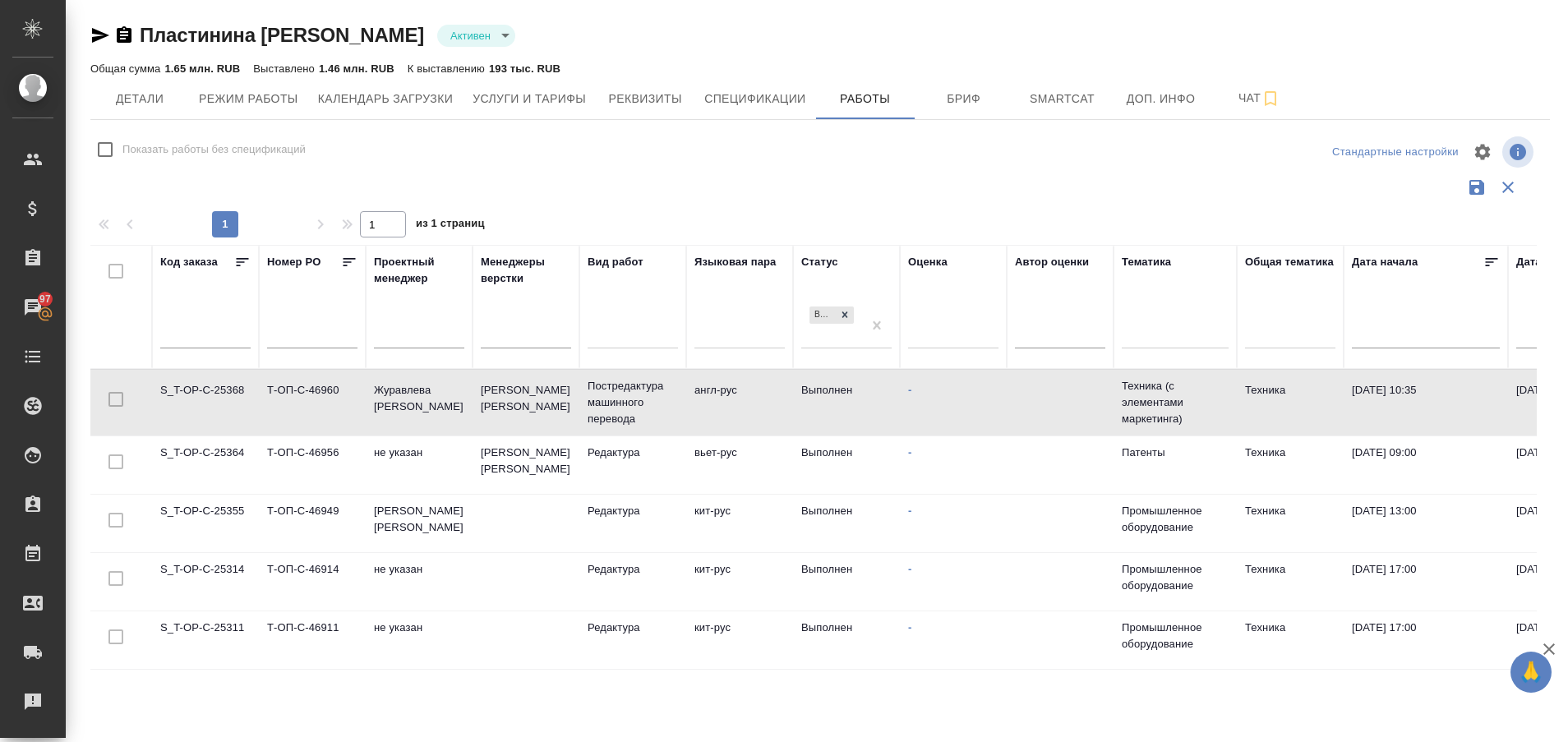
click at [190, 395] on td "S_T-OP-C-25368" at bounding box center [205, 402] width 107 height 57
click at [216, 456] on td "S_T-OP-C-25364" at bounding box center [205, 464] width 107 height 57
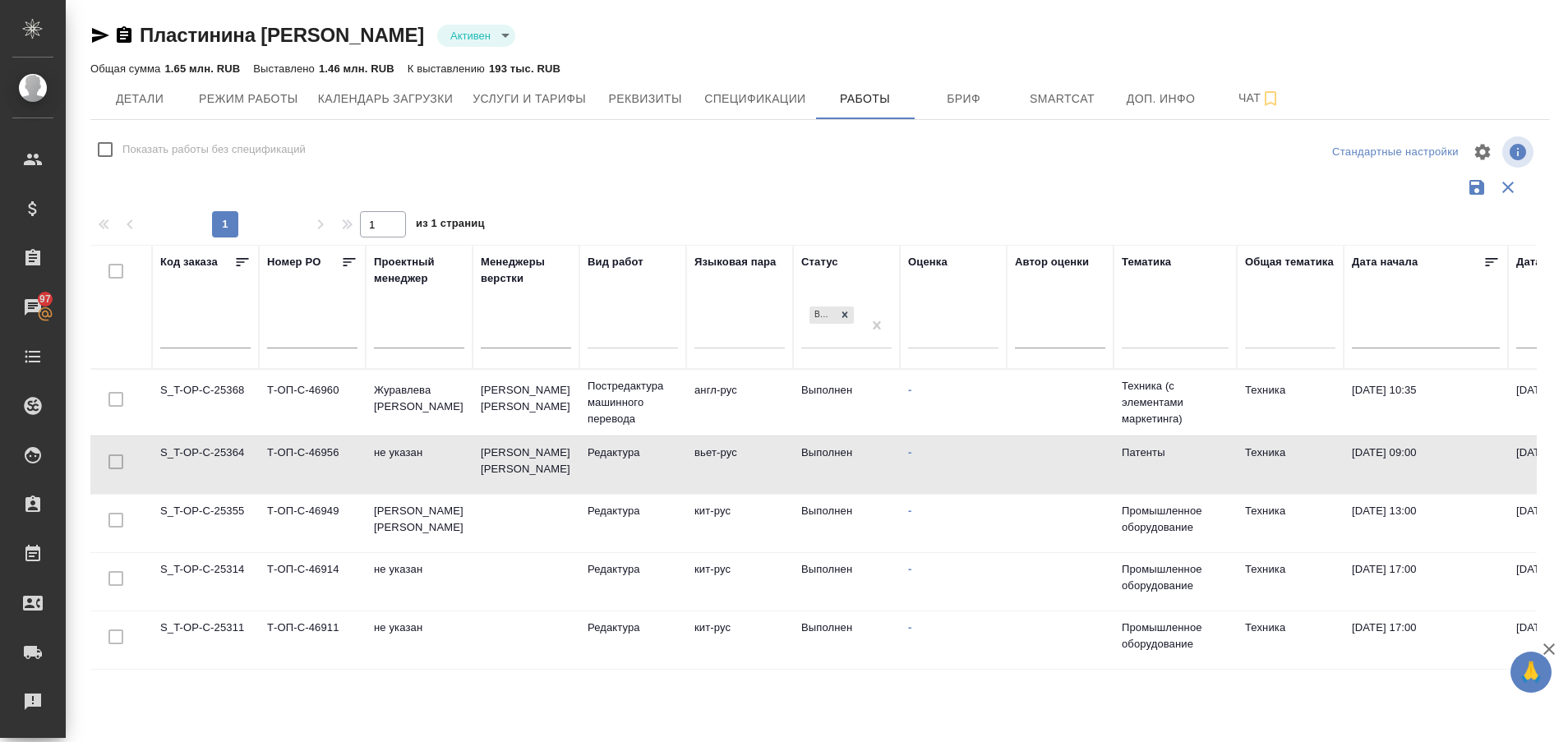
click at [216, 456] on td "S_T-OP-C-25364" at bounding box center [205, 464] width 107 height 57
click at [203, 509] on td "S_T-OP-C-25355" at bounding box center [205, 523] width 107 height 57
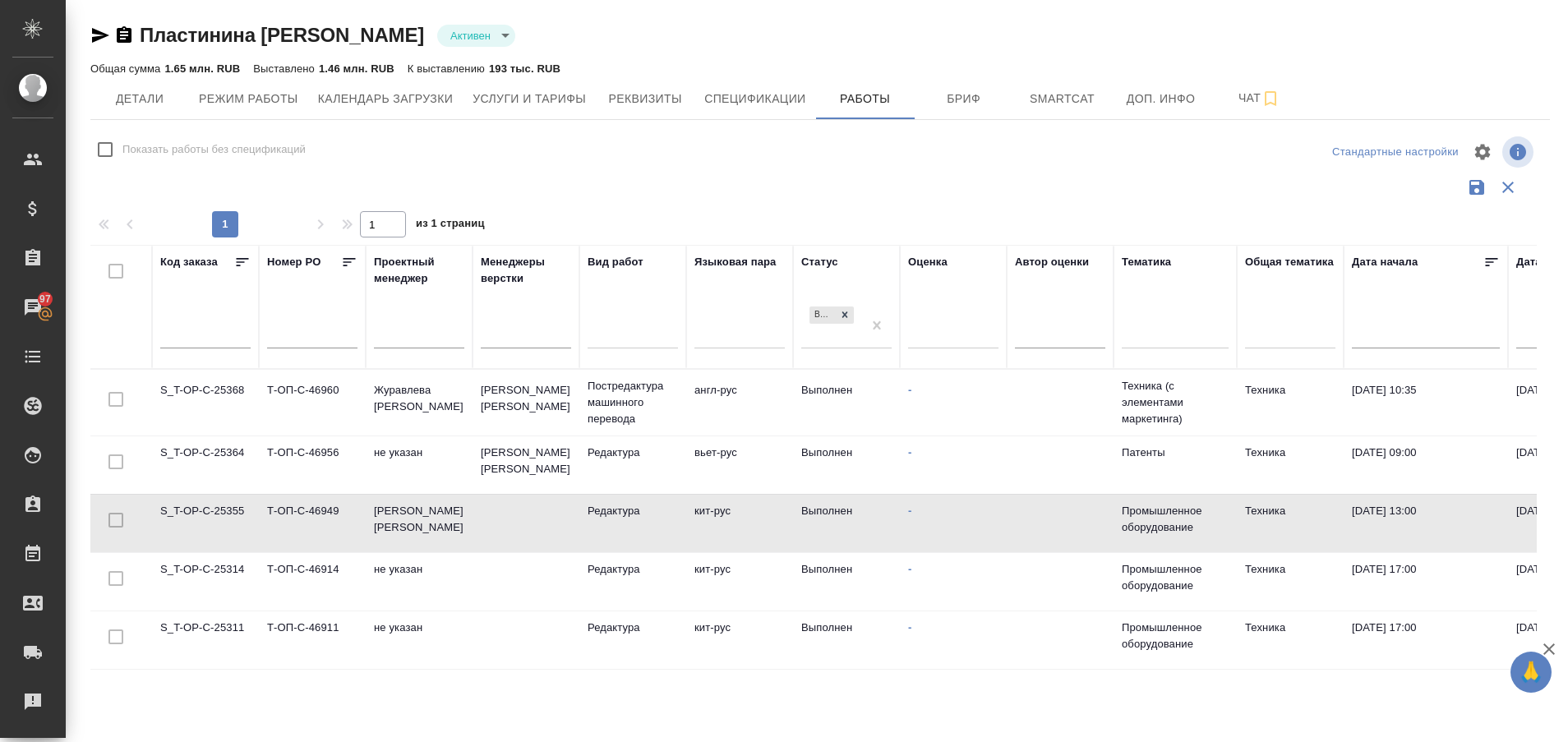
click at [203, 509] on td "S_T-OP-C-25355" at bounding box center [205, 523] width 107 height 57
click at [196, 568] on td "S_T-OP-C-25314" at bounding box center [205, 582] width 107 height 57
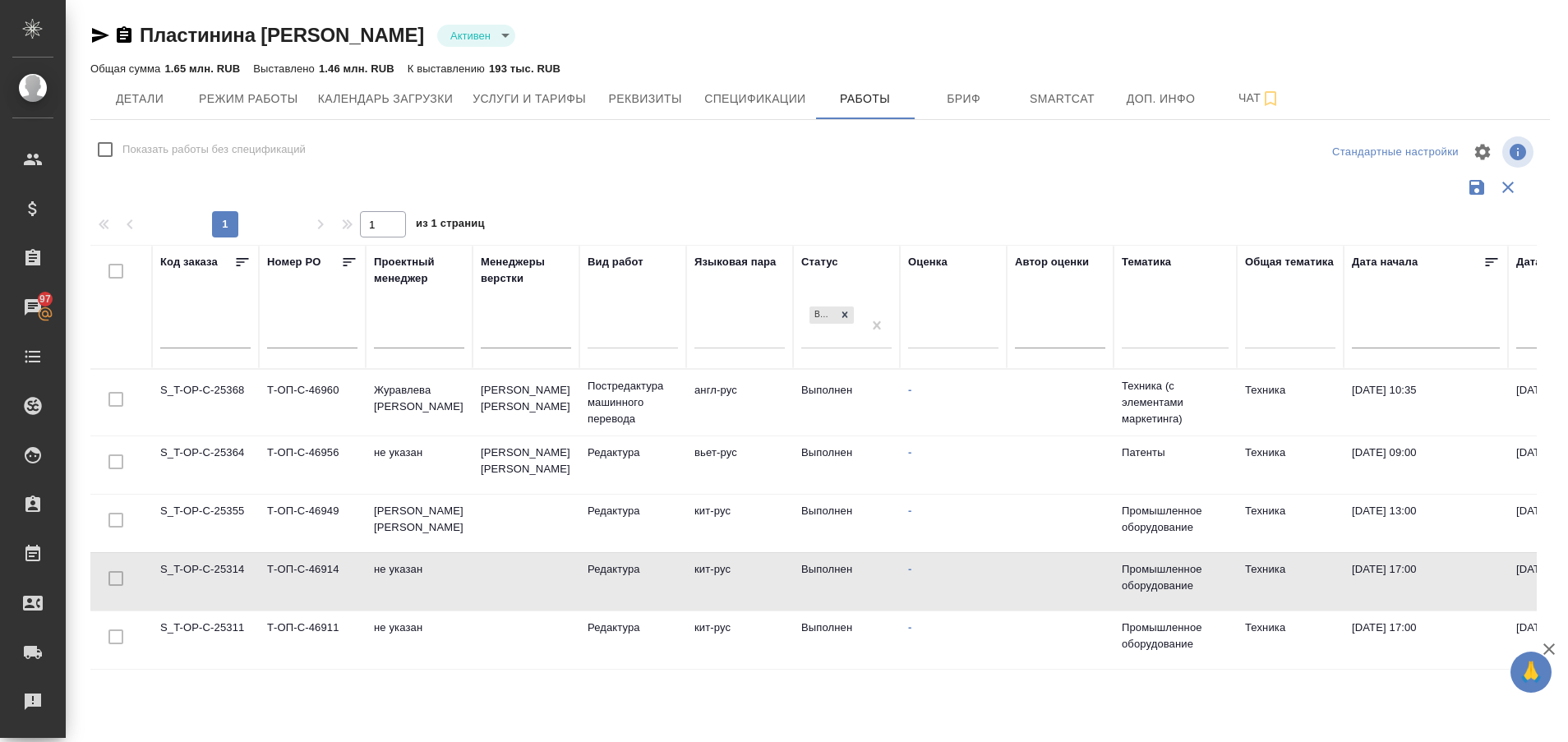
click at [196, 568] on td "S_T-OP-C-25314" at bounding box center [205, 582] width 107 height 57
click at [188, 622] on td "S_T-OP-C-25311" at bounding box center [205, 640] width 107 height 57
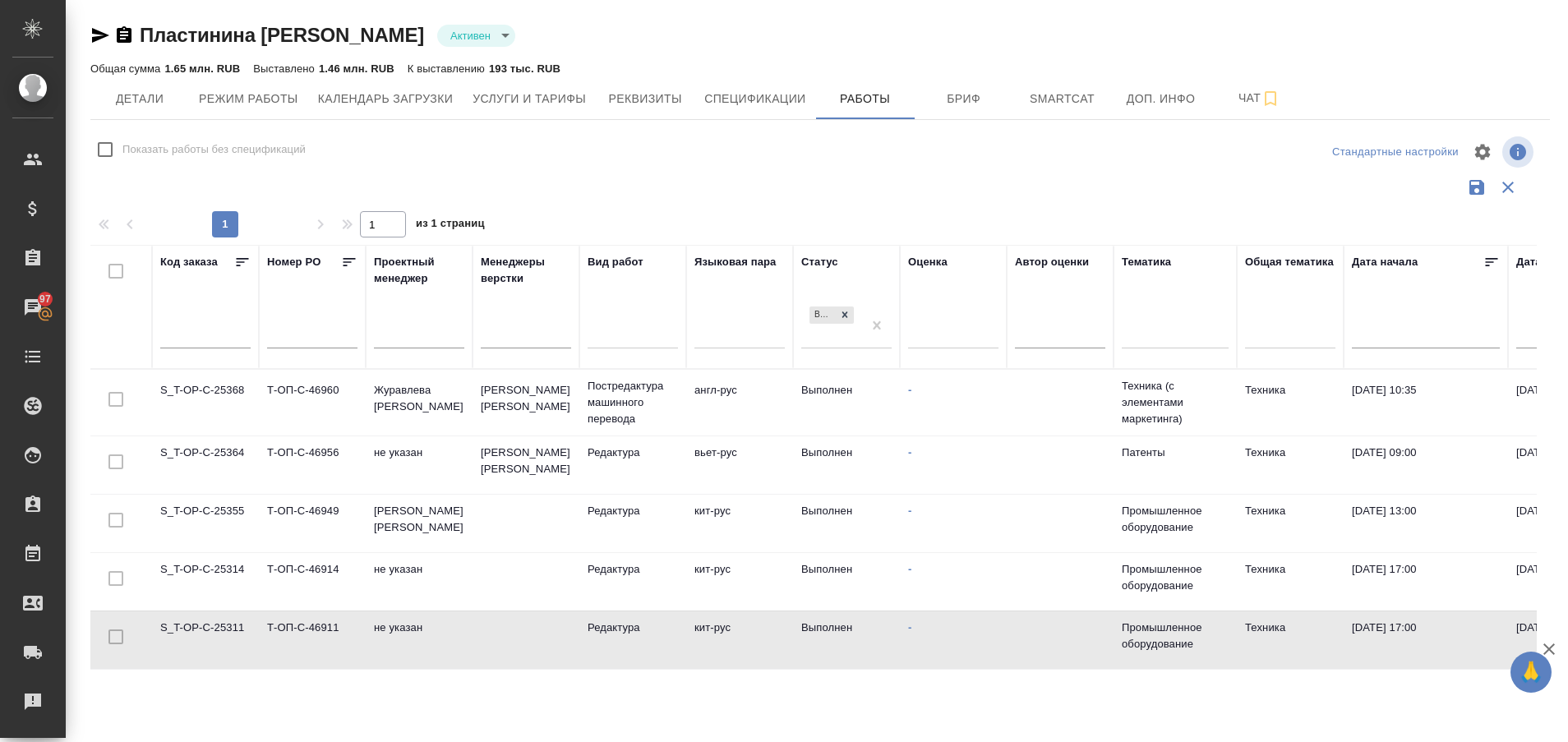
click at [188, 622] on td "S_T-OP-C-25311" at bounding box center [205, 640] width 107 height 57
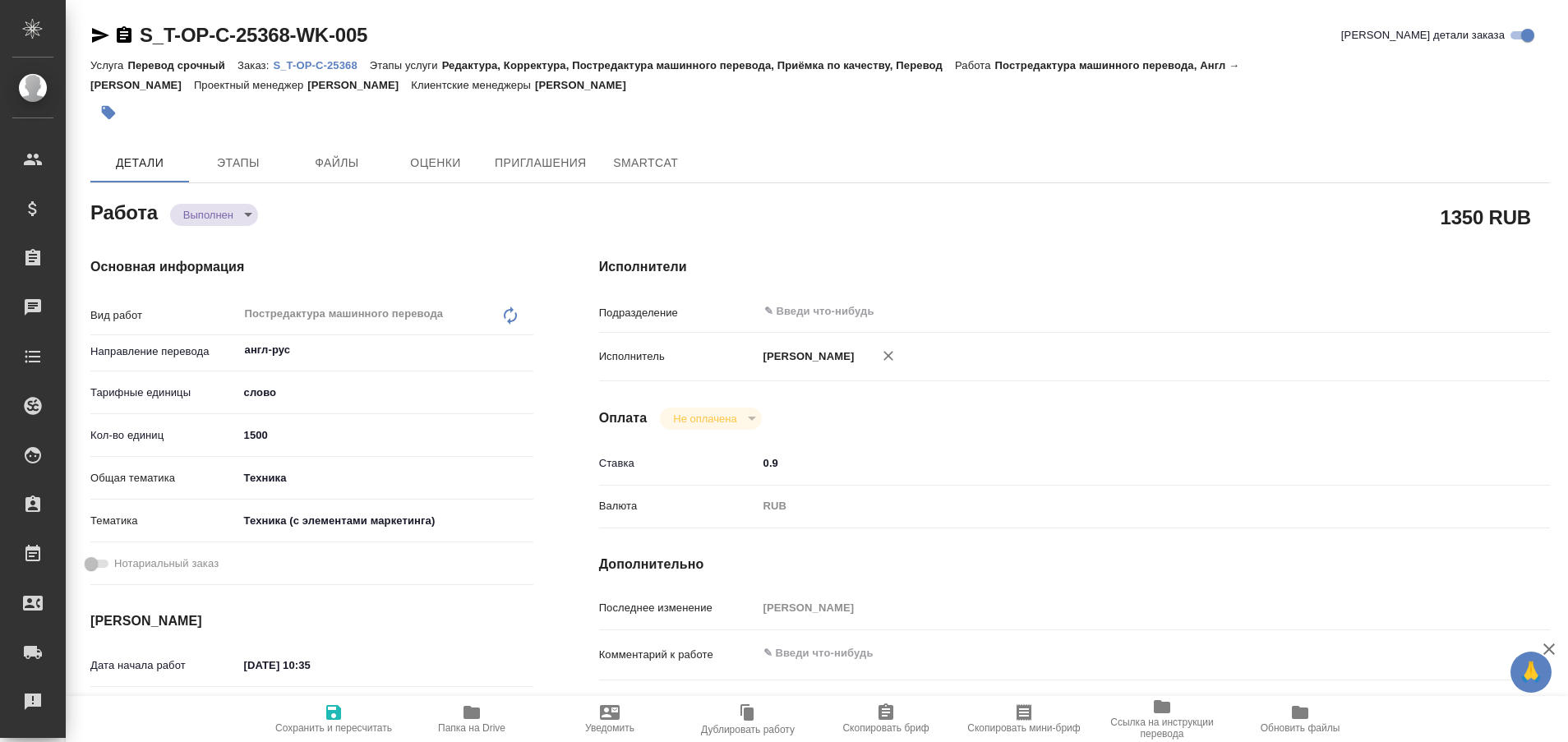
type textarea "x"
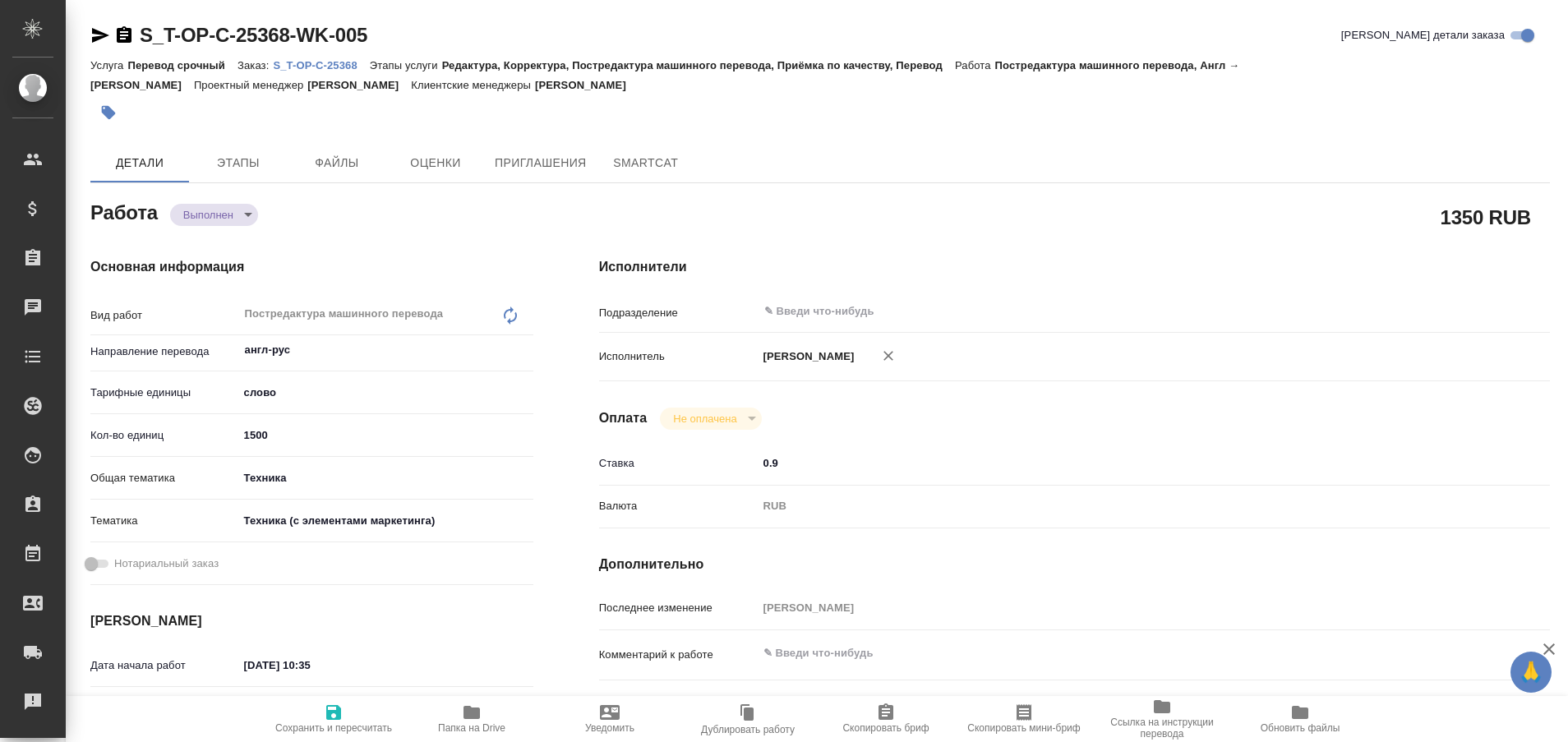
type textarea "x"
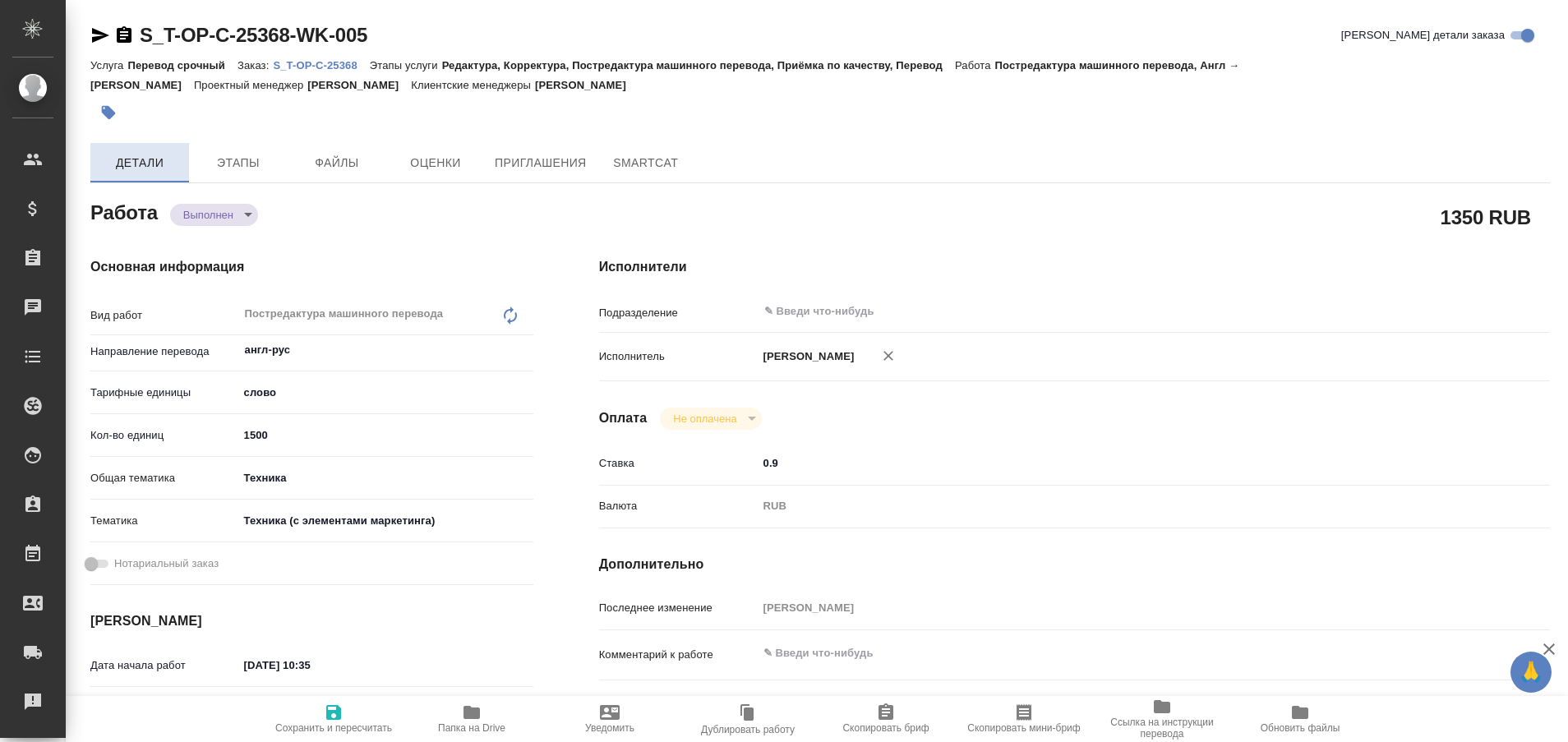
type textarea "x"
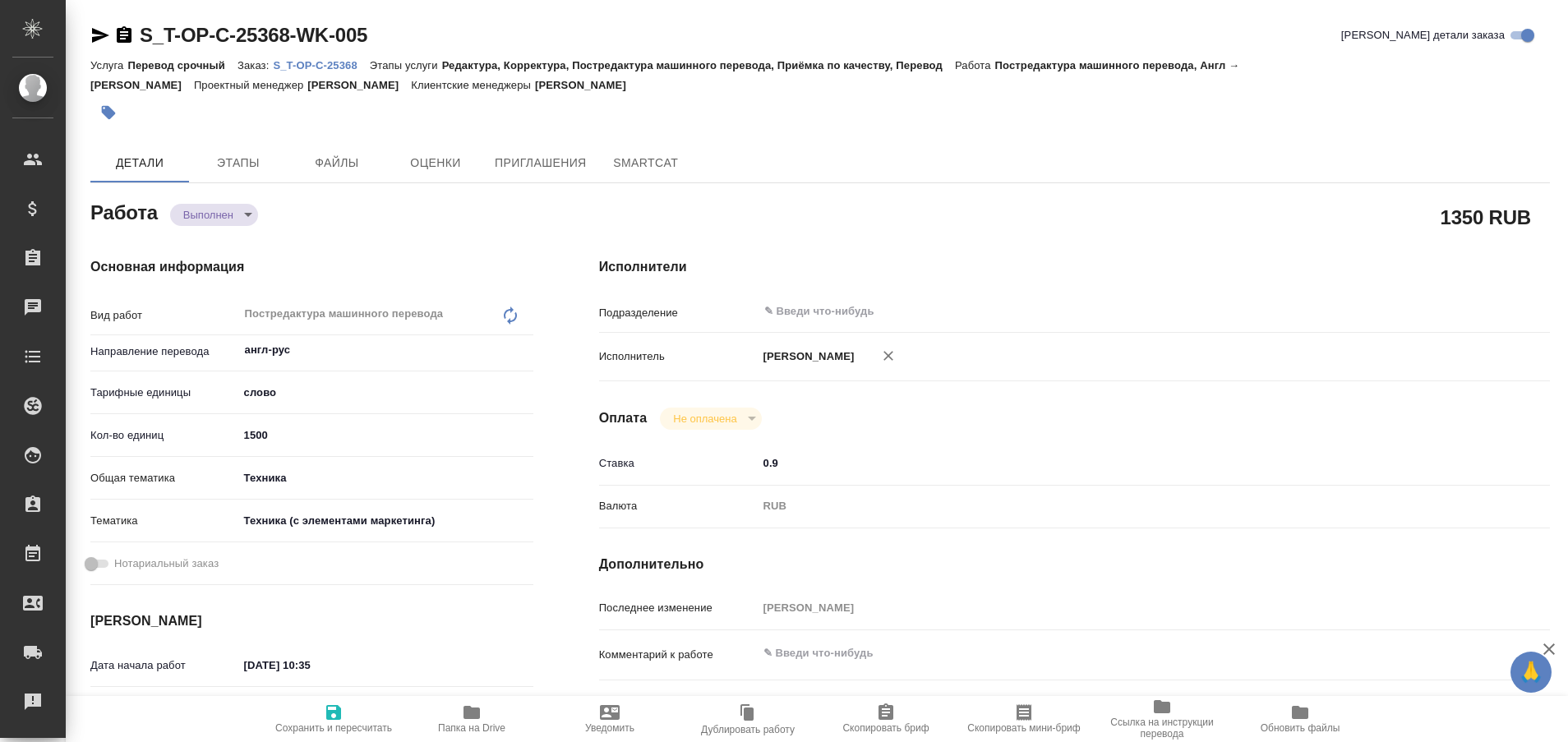
type textarea "x"
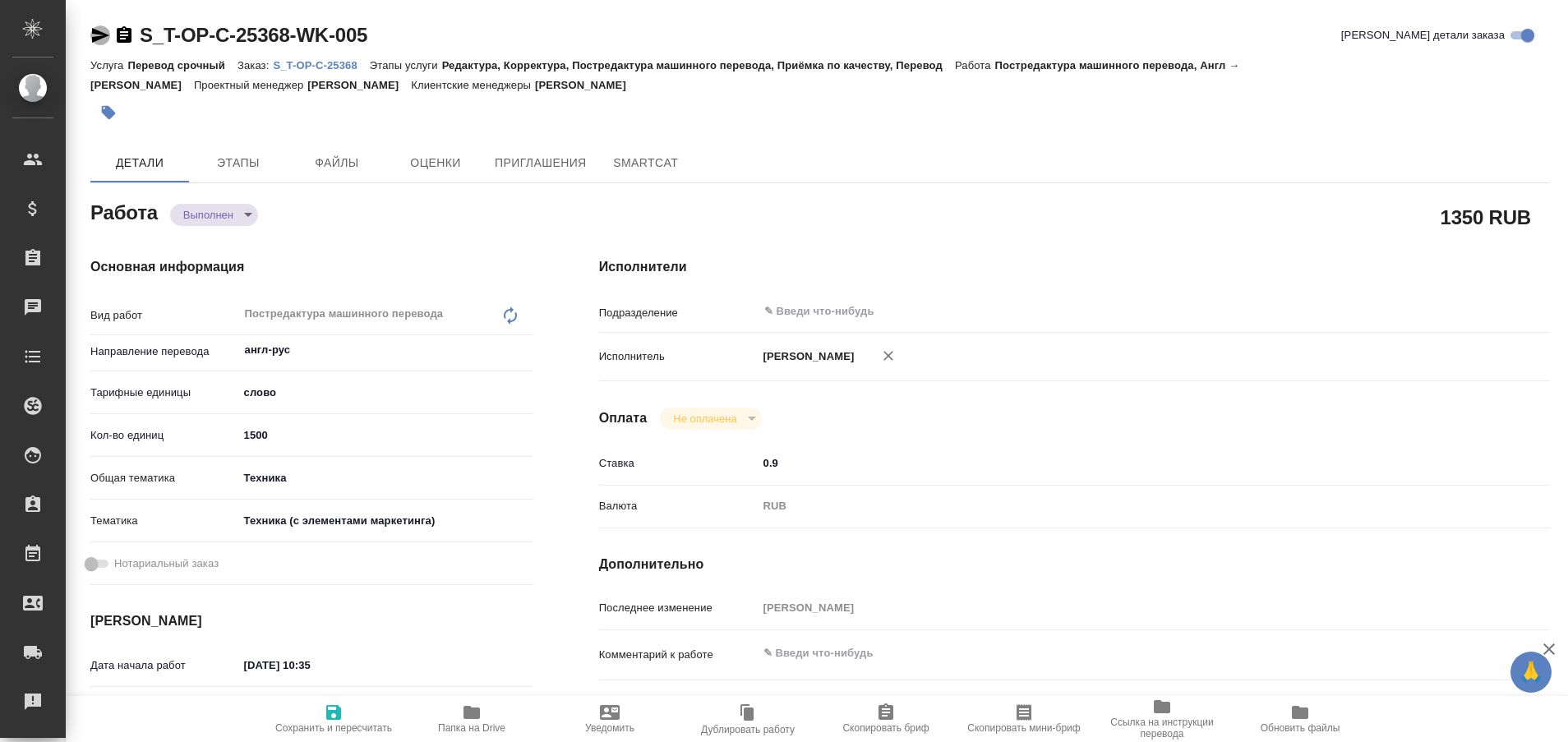
click at [94, 32] on icon "button" at bounding box center [100, 36] width 17 height 15
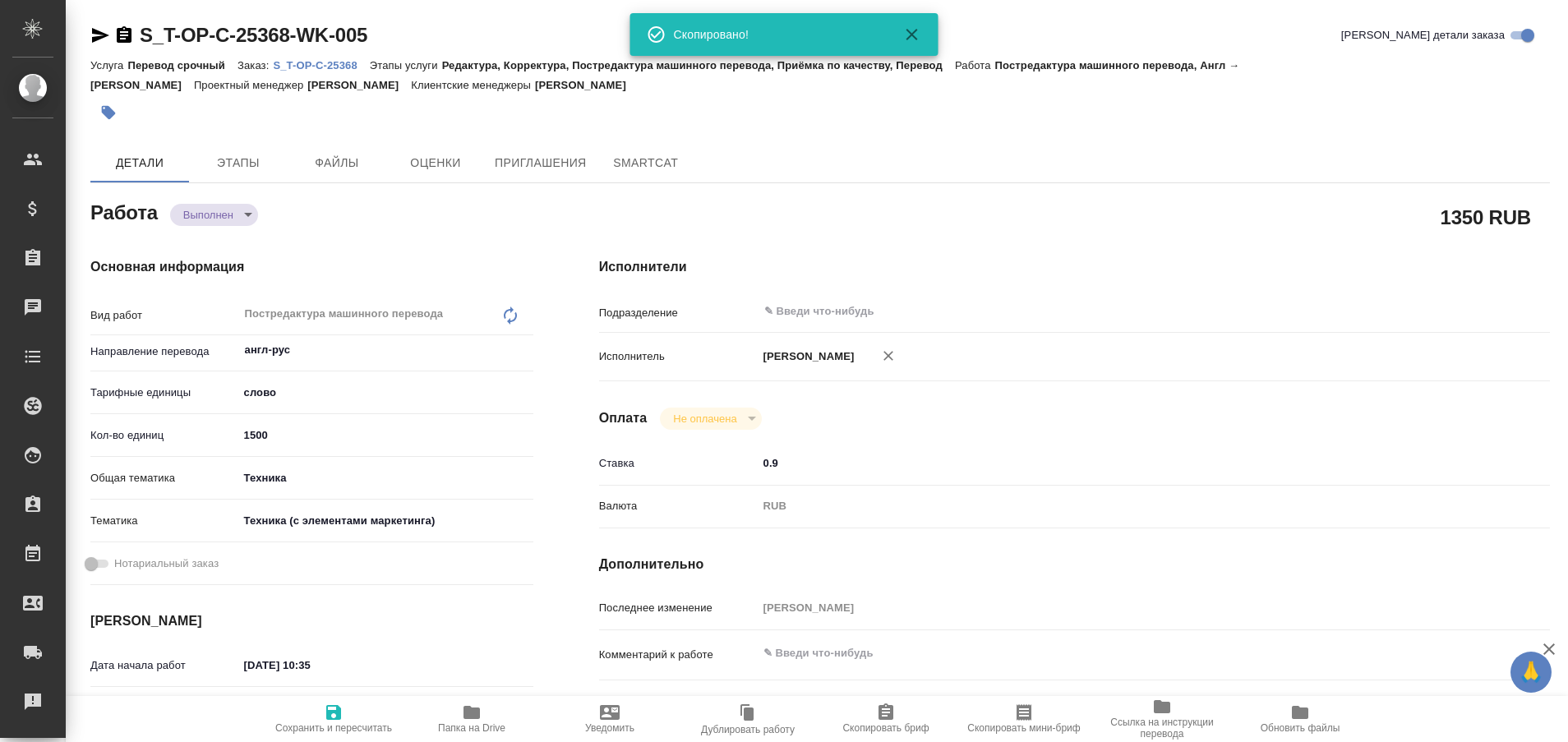
type textarea "x"
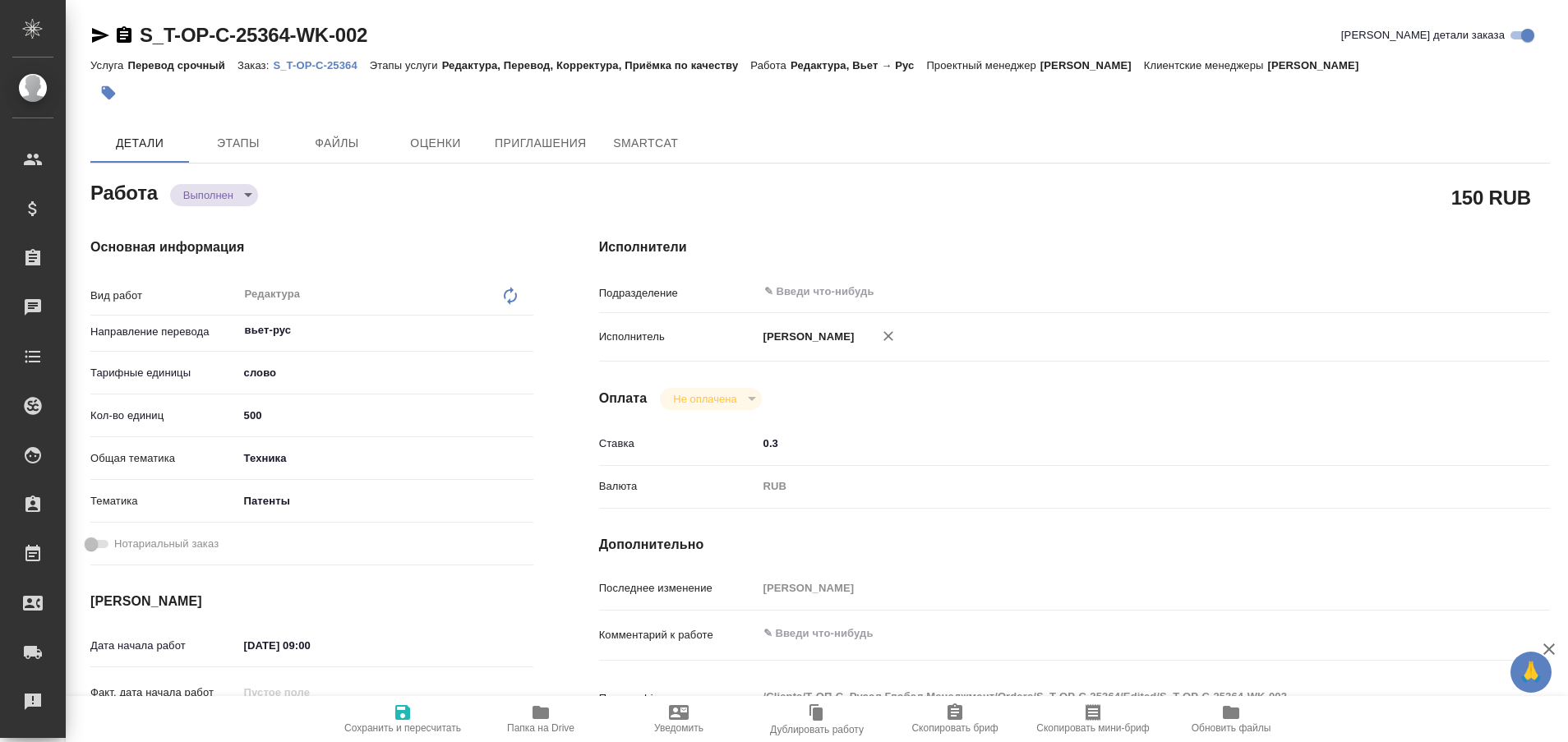
type textarea "x"
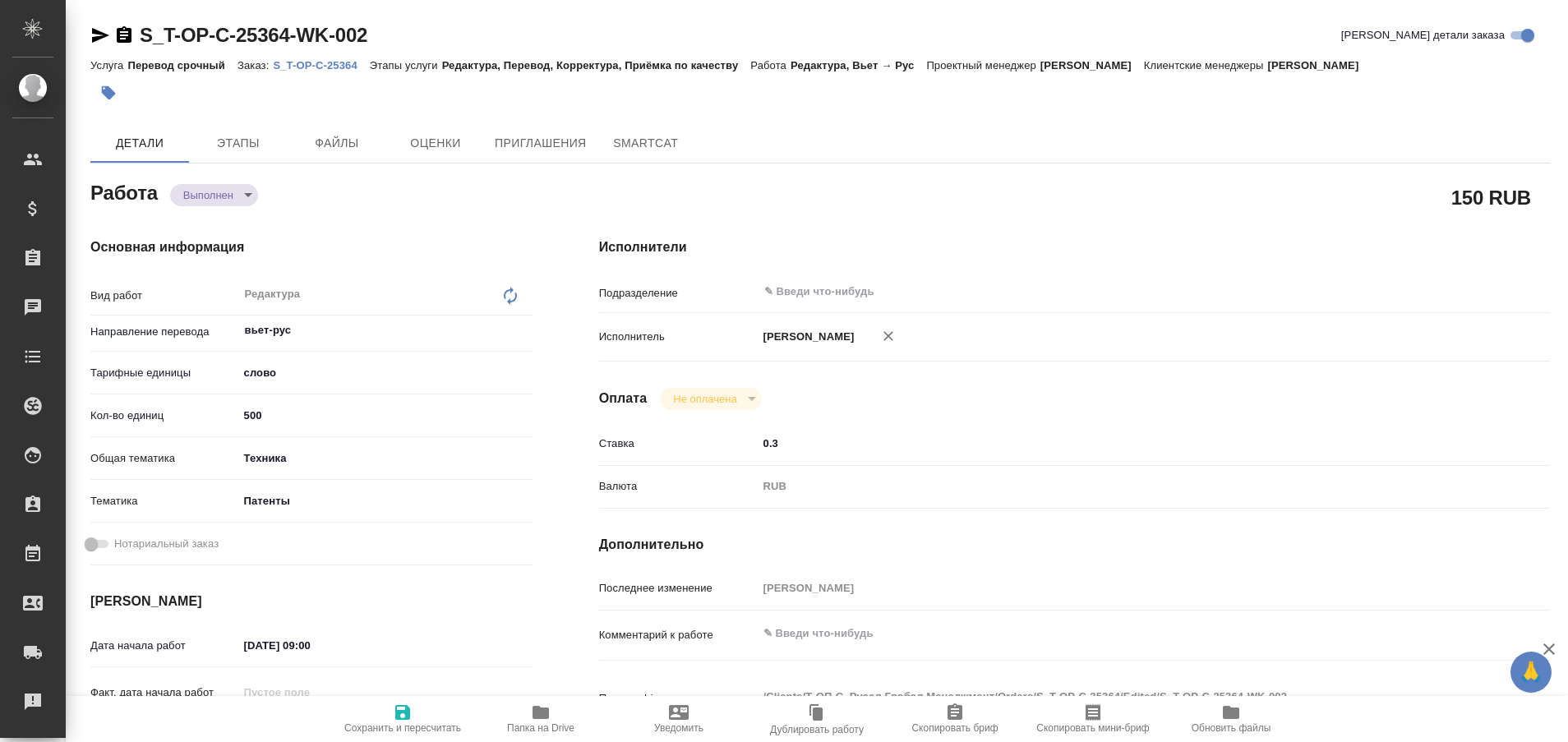
type textarea "x"
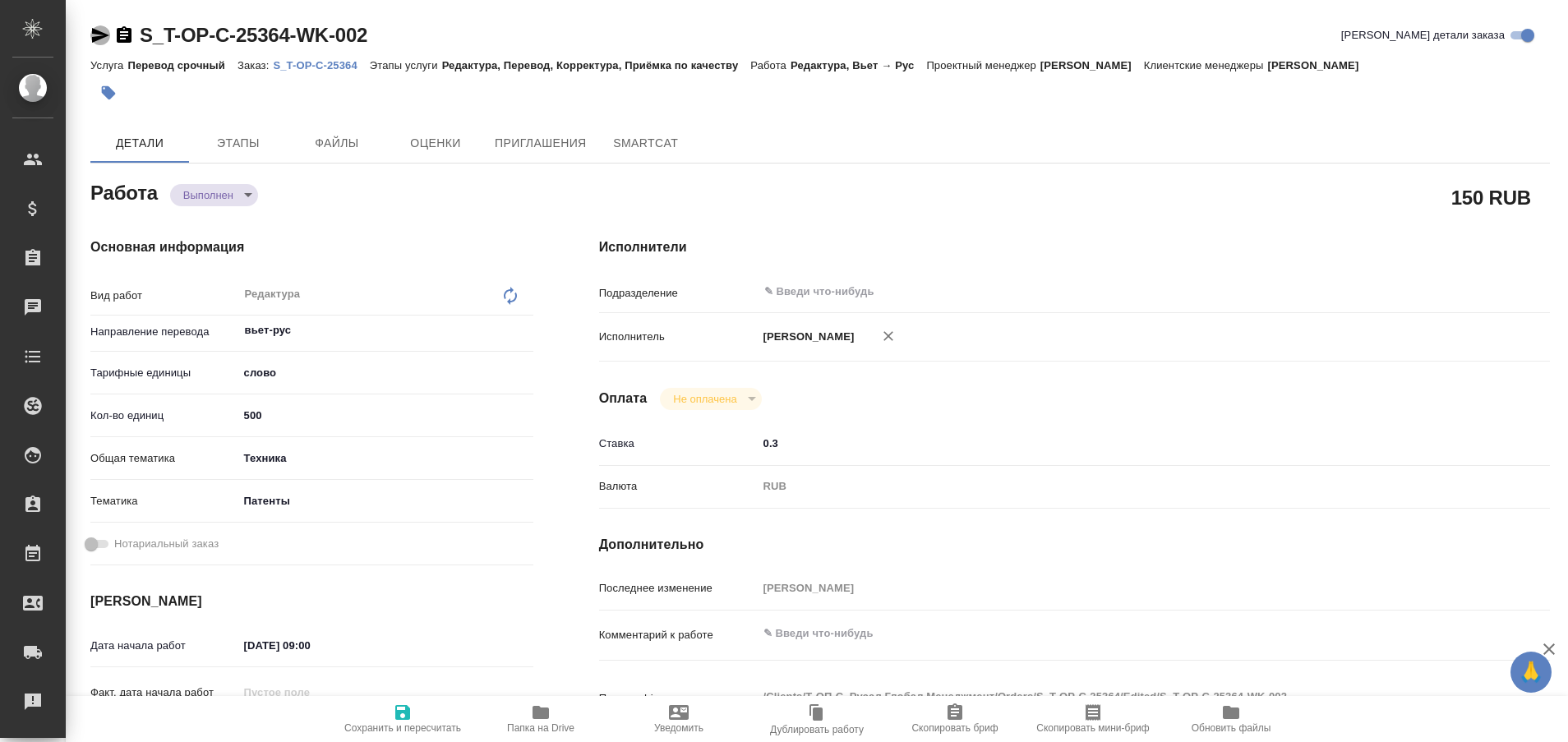
click at [99, 29] on icon "button" at bounding box center [99, 35] width 20 height 20
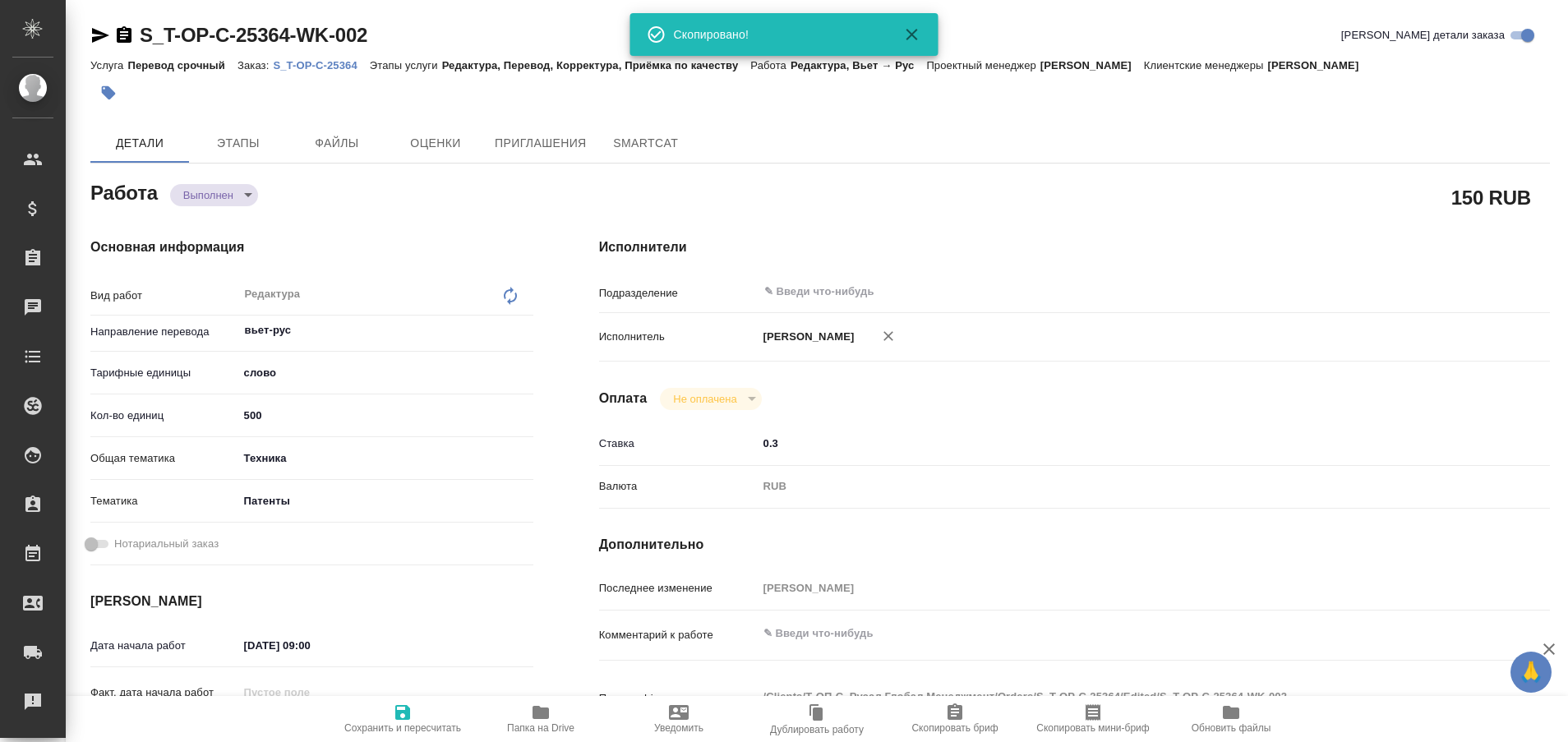
type textarea "x"
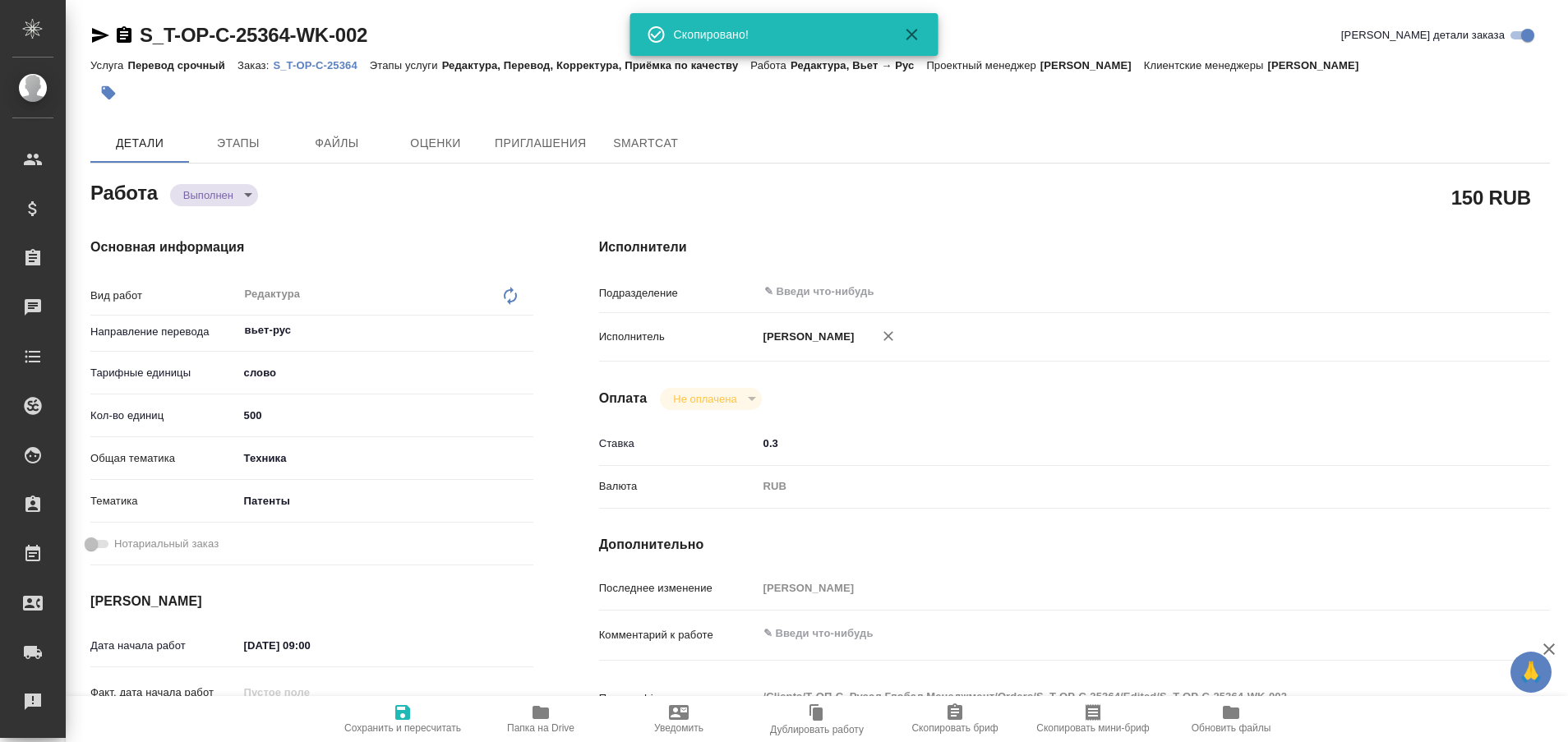
type textarea "x"
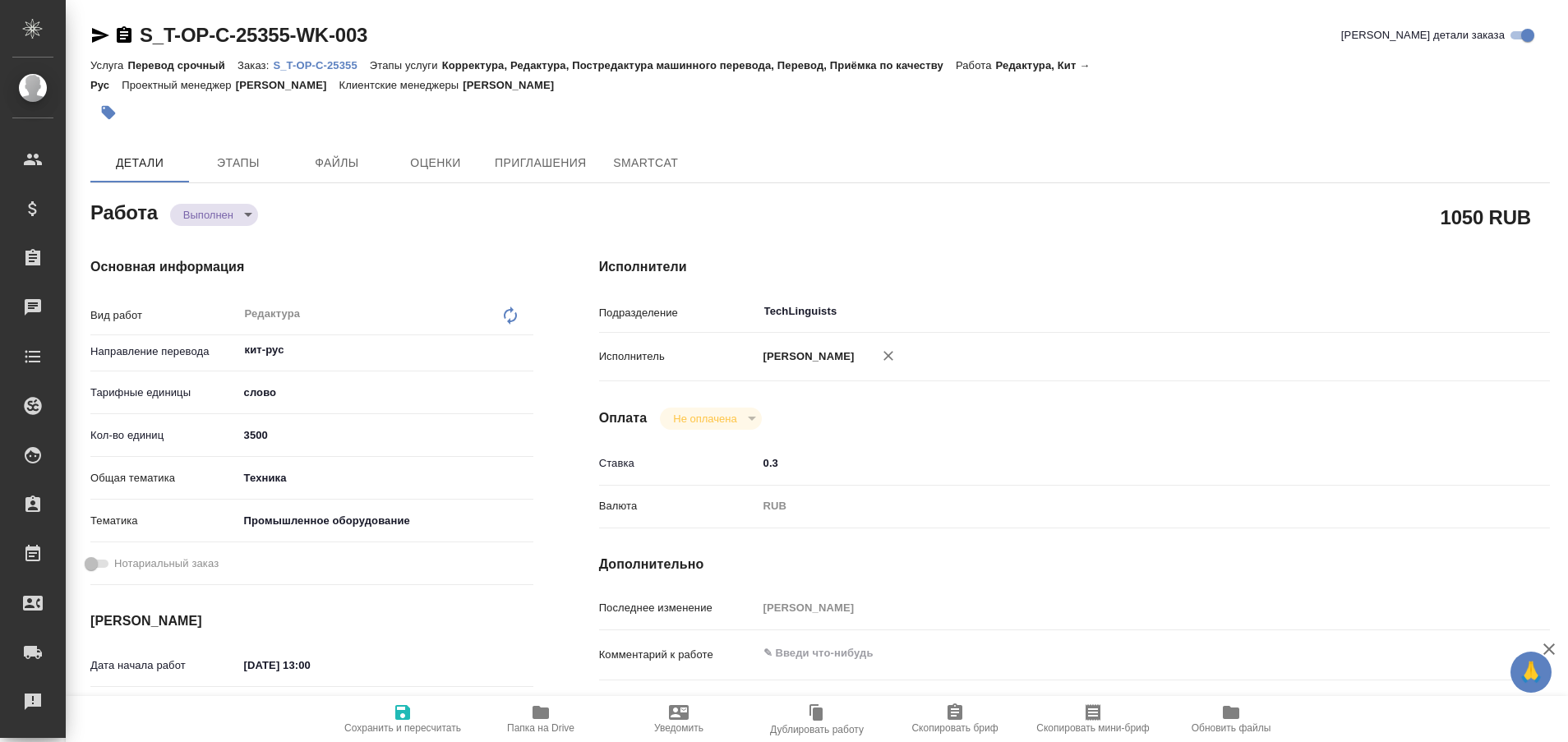
type textarea "x"
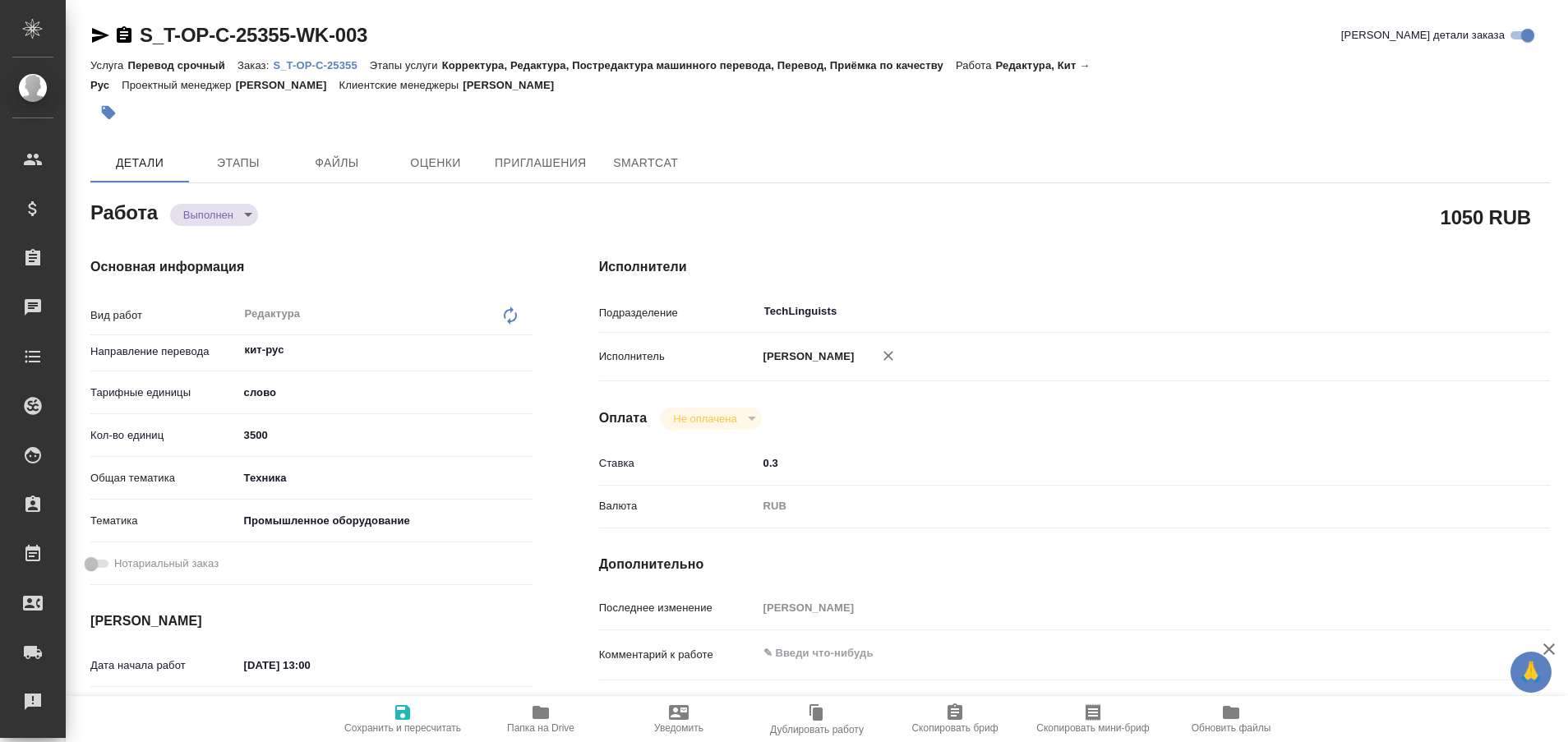
type textarea "x"
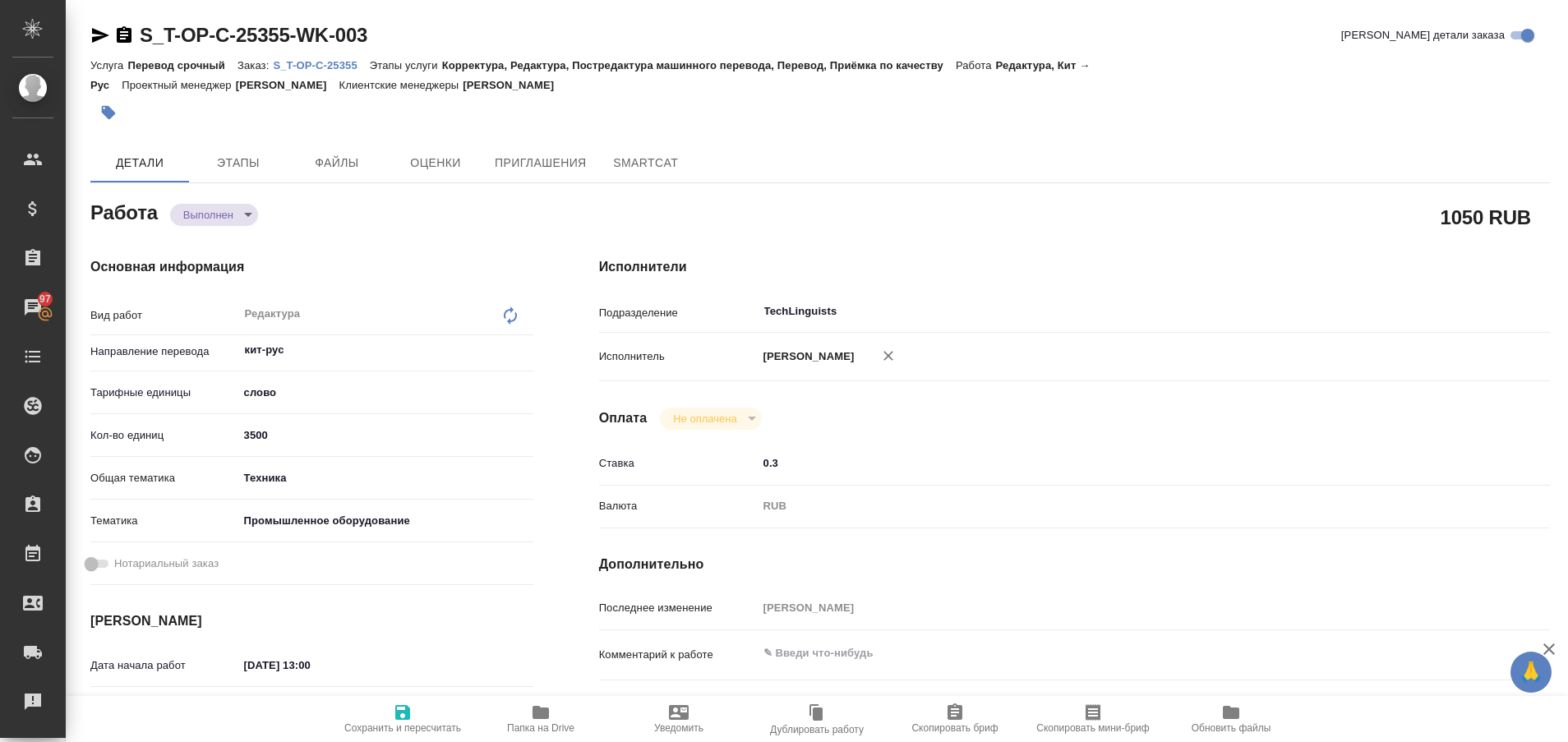
click at [97, 35] on icon "button" at bounding box center [99, 35] width 20 height 20
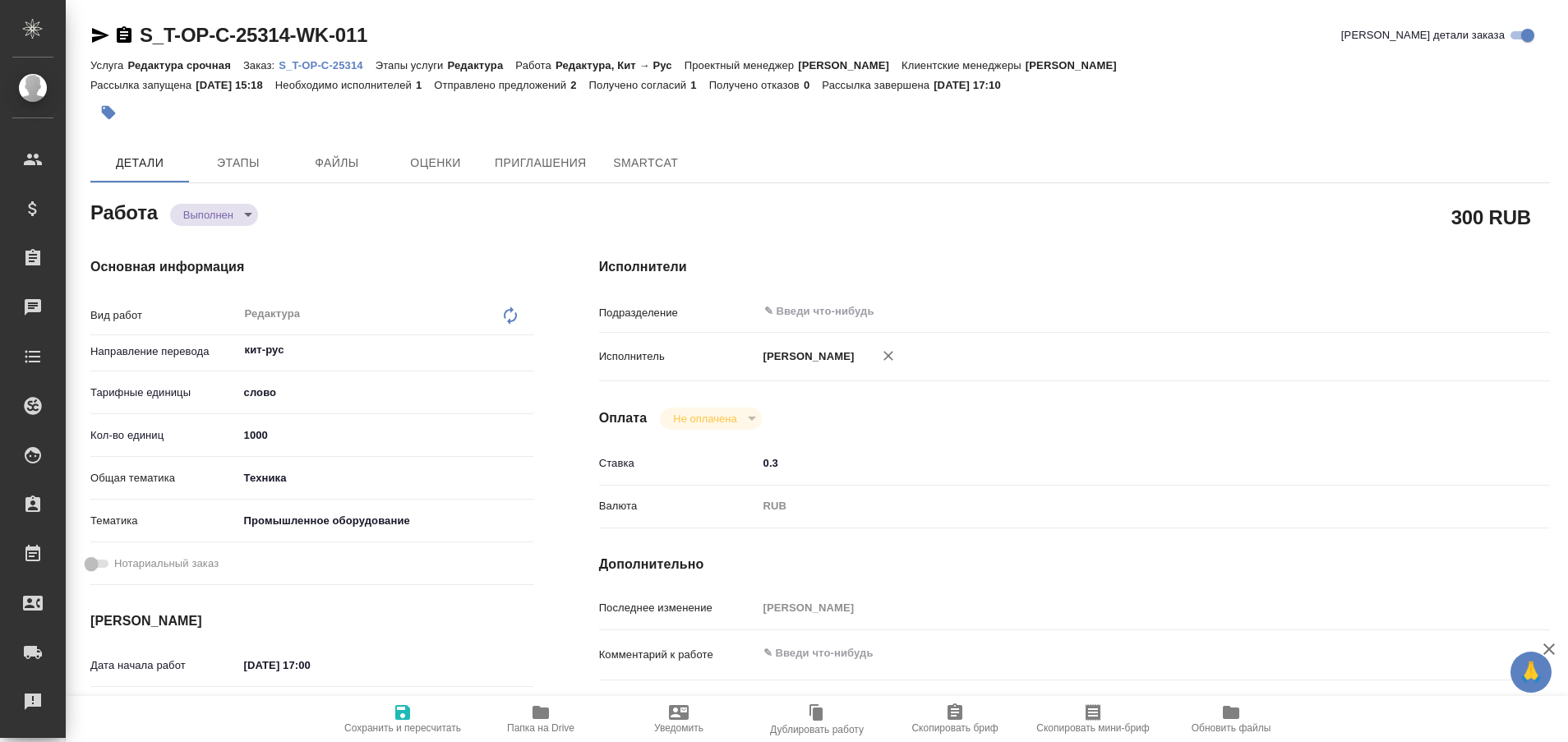
type textarea "x"
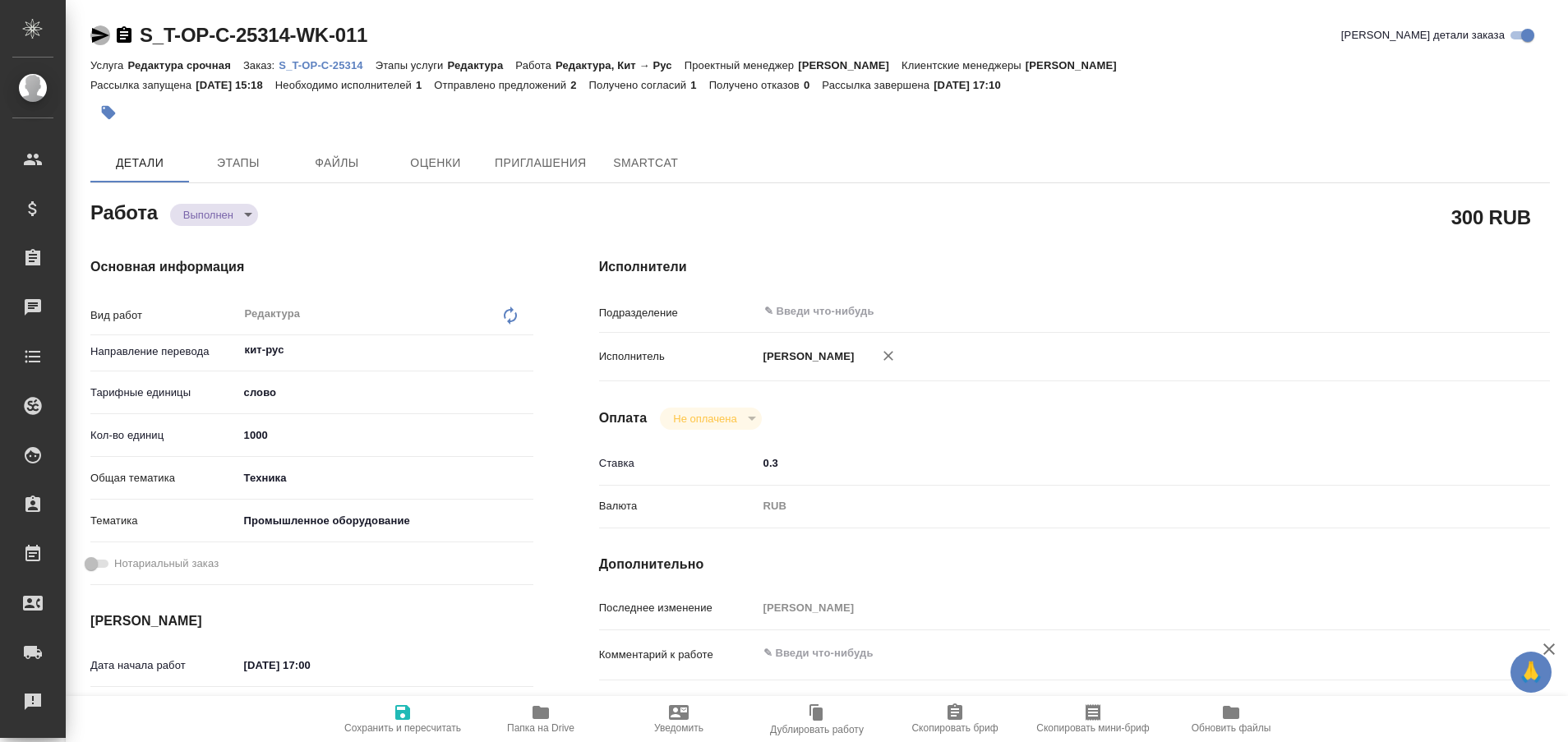
click at [91, 36] on icon "button" at bounding box center [99, 35] width 20 height 20
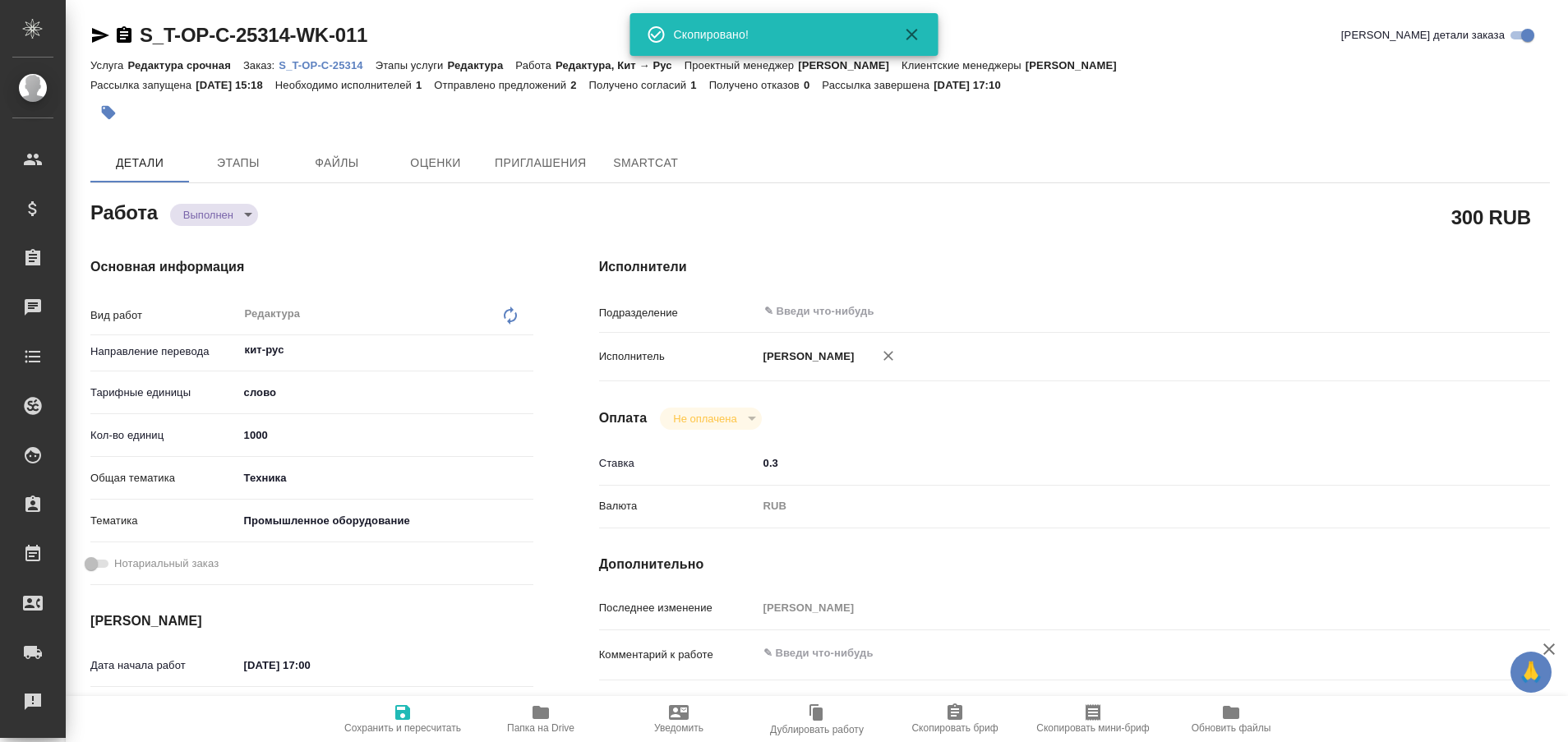
type textarea "x"
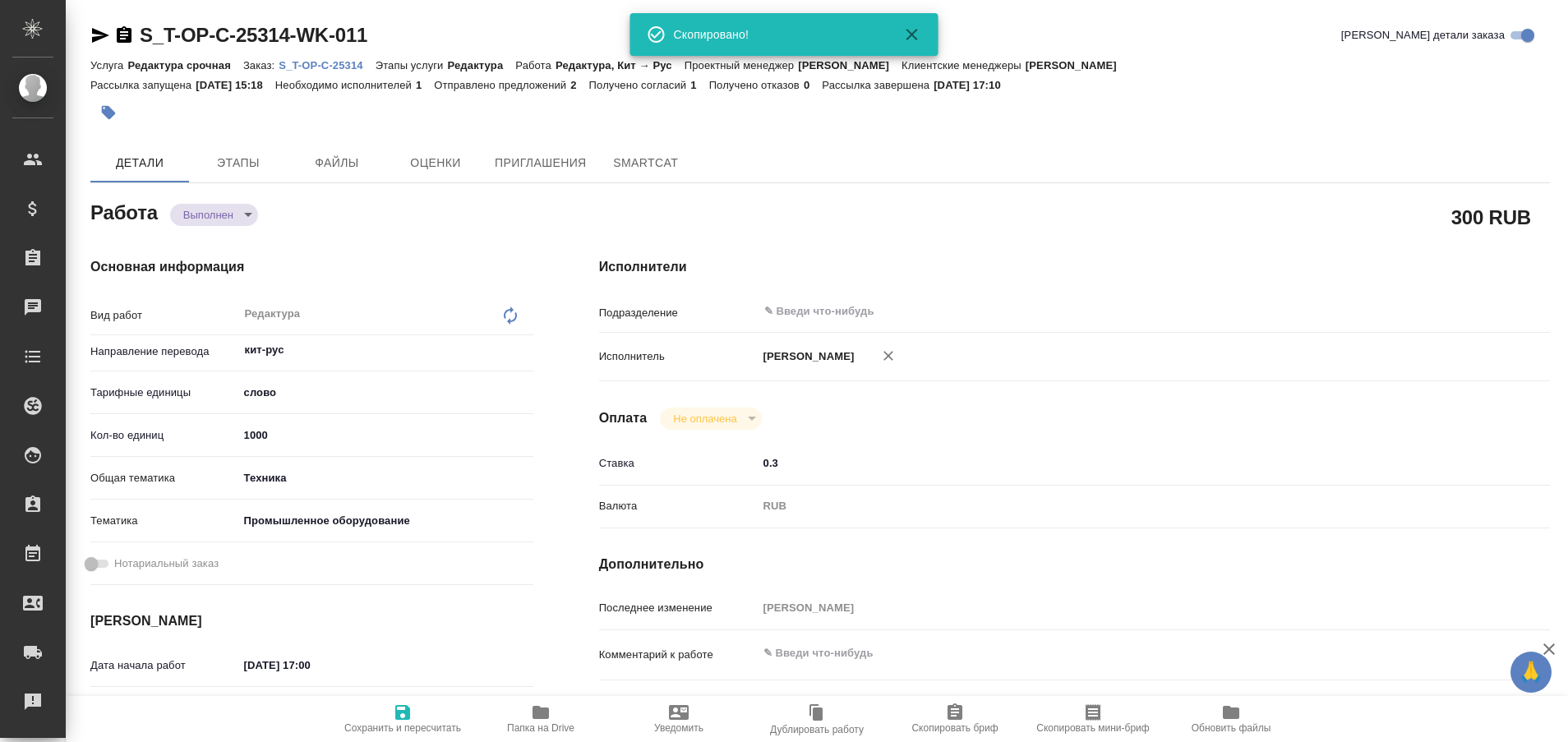
type textarea "x"
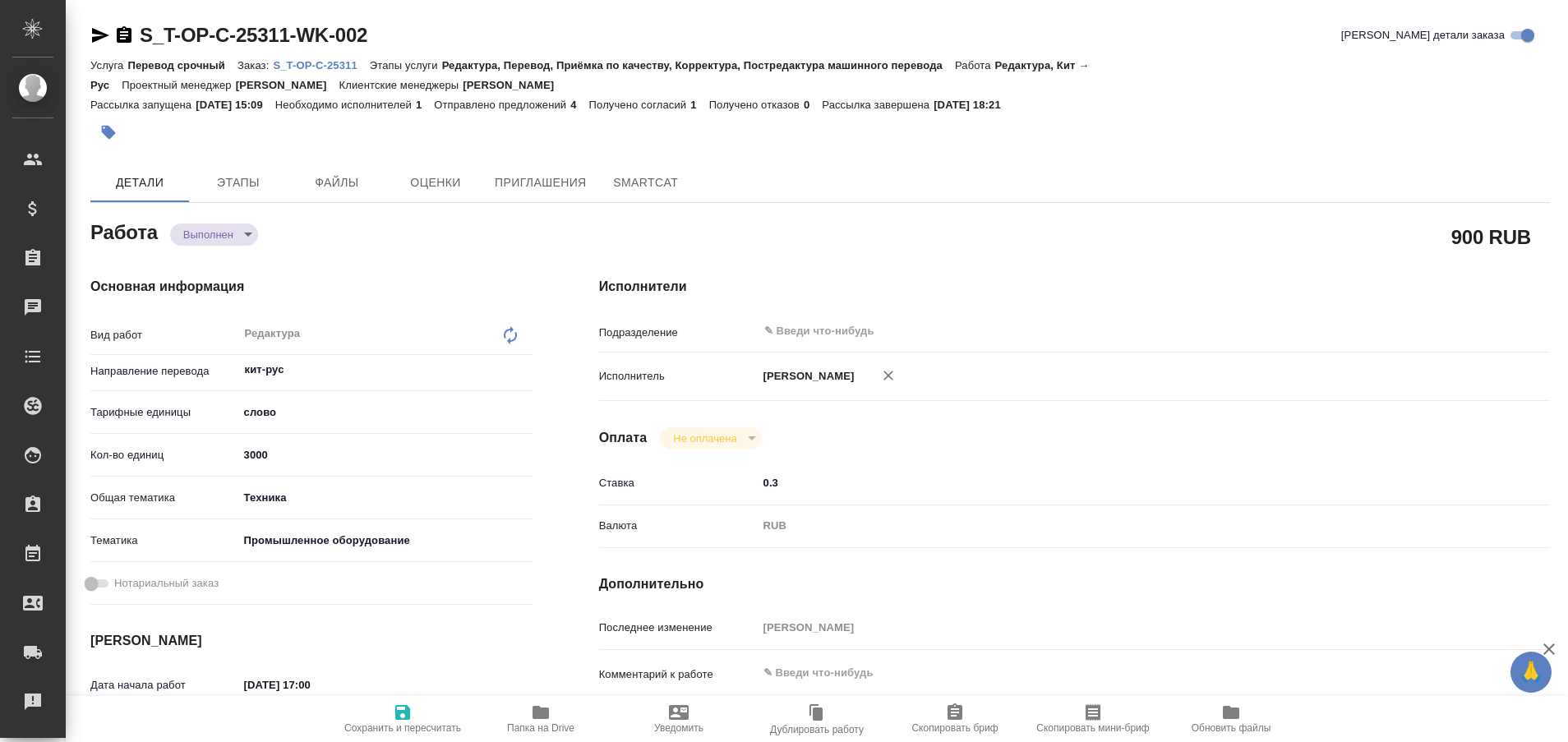
type textarea "x"
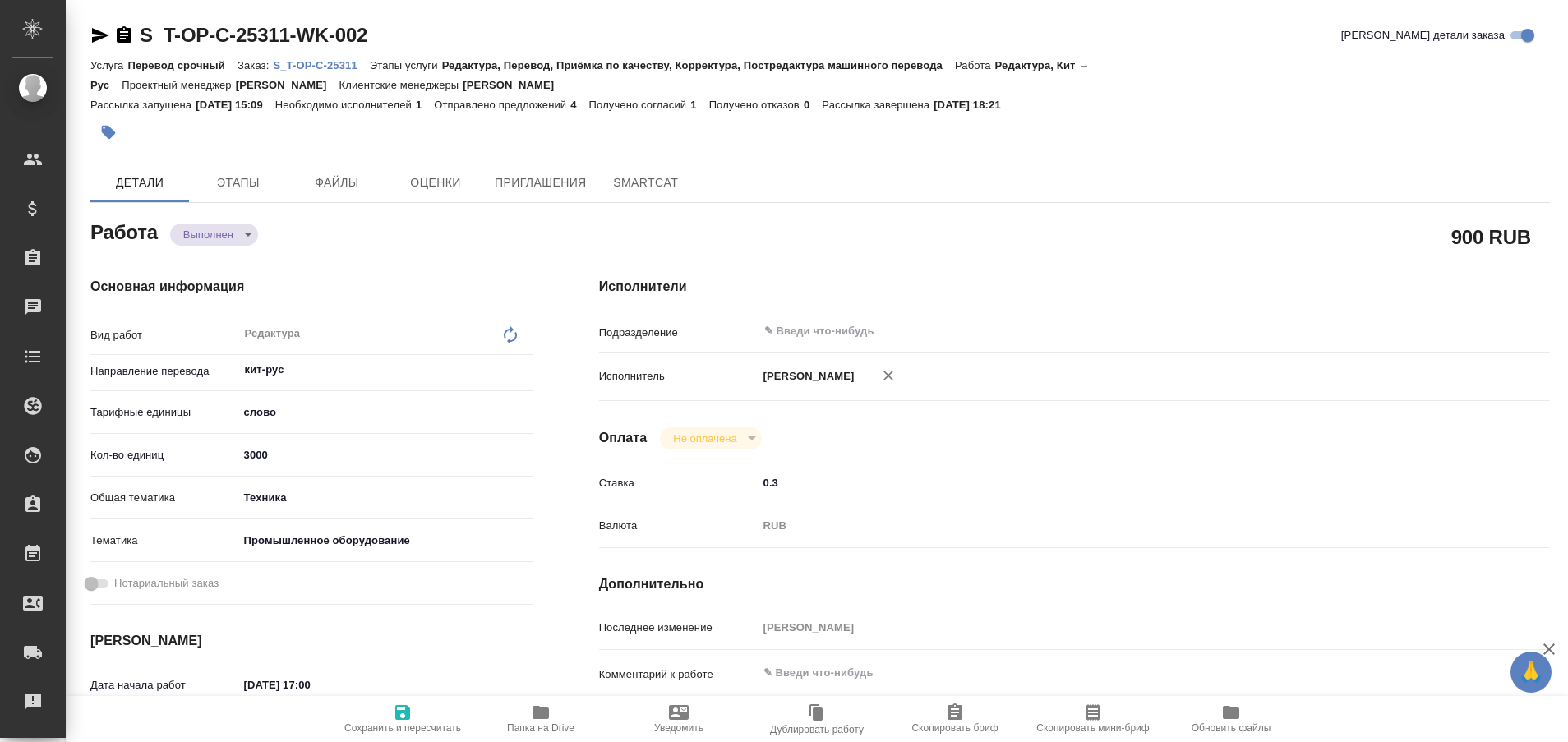
type textarea "x"
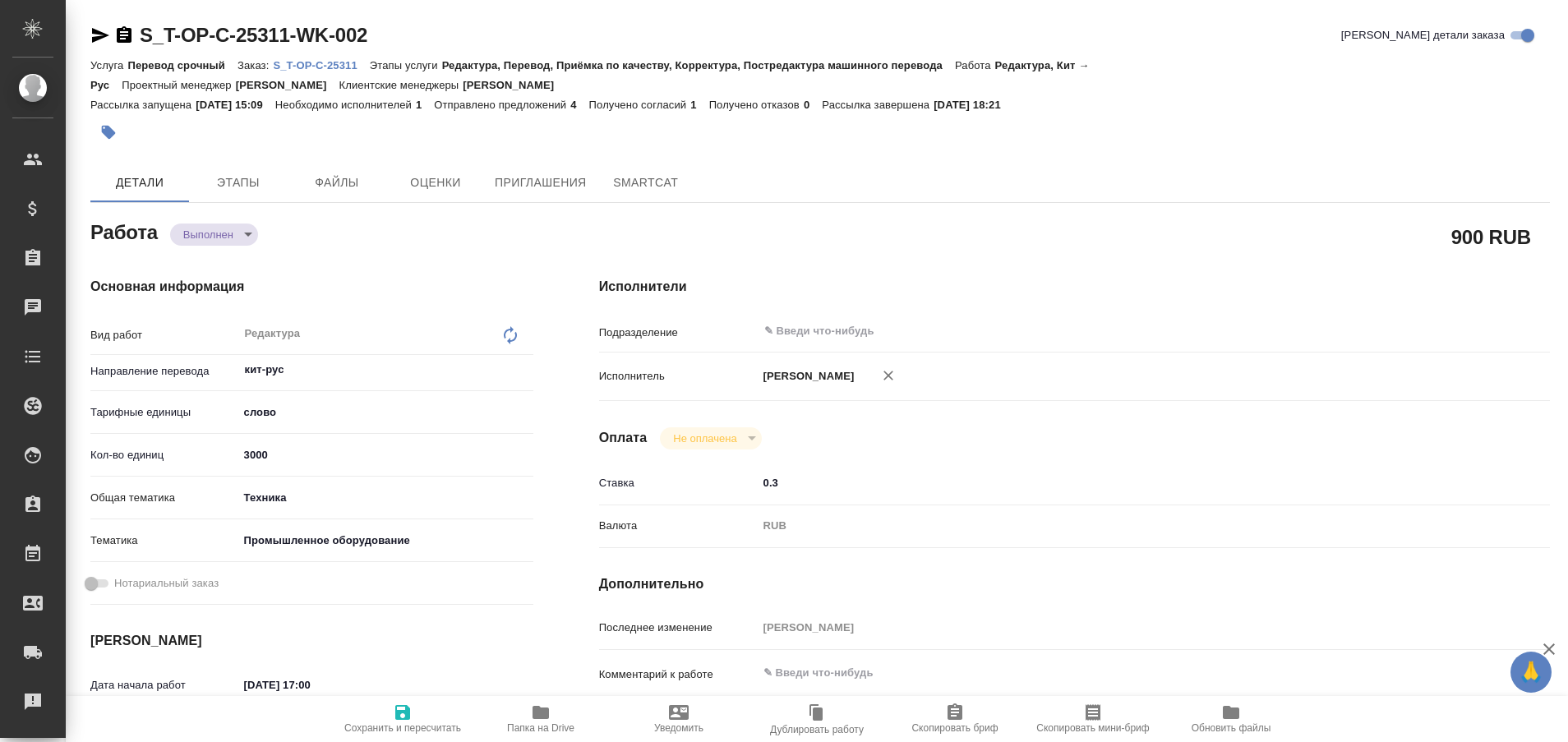
type textarea "x"
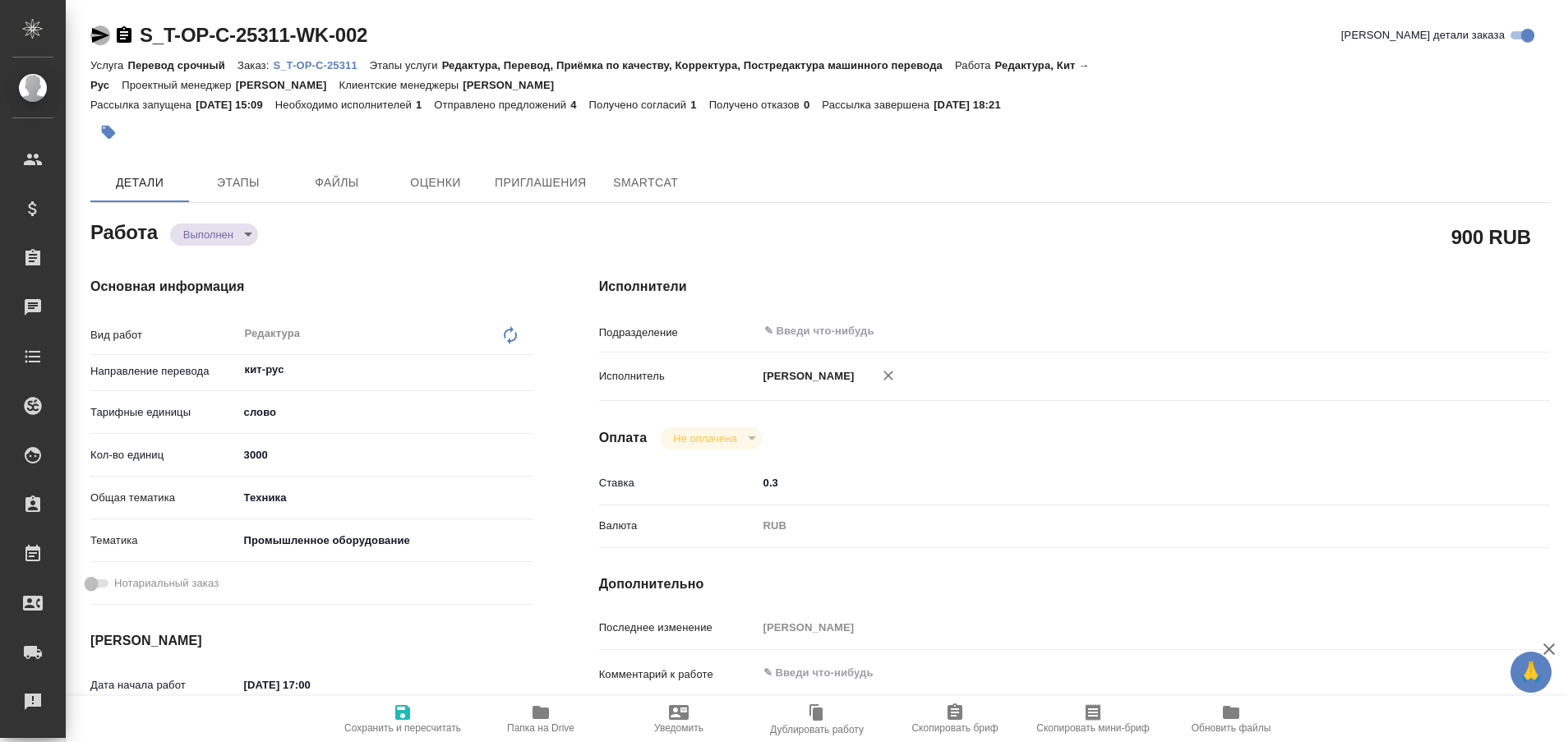
click at [99, 37] on icon "button" at bounding box center [100, 36] width 17 height 15
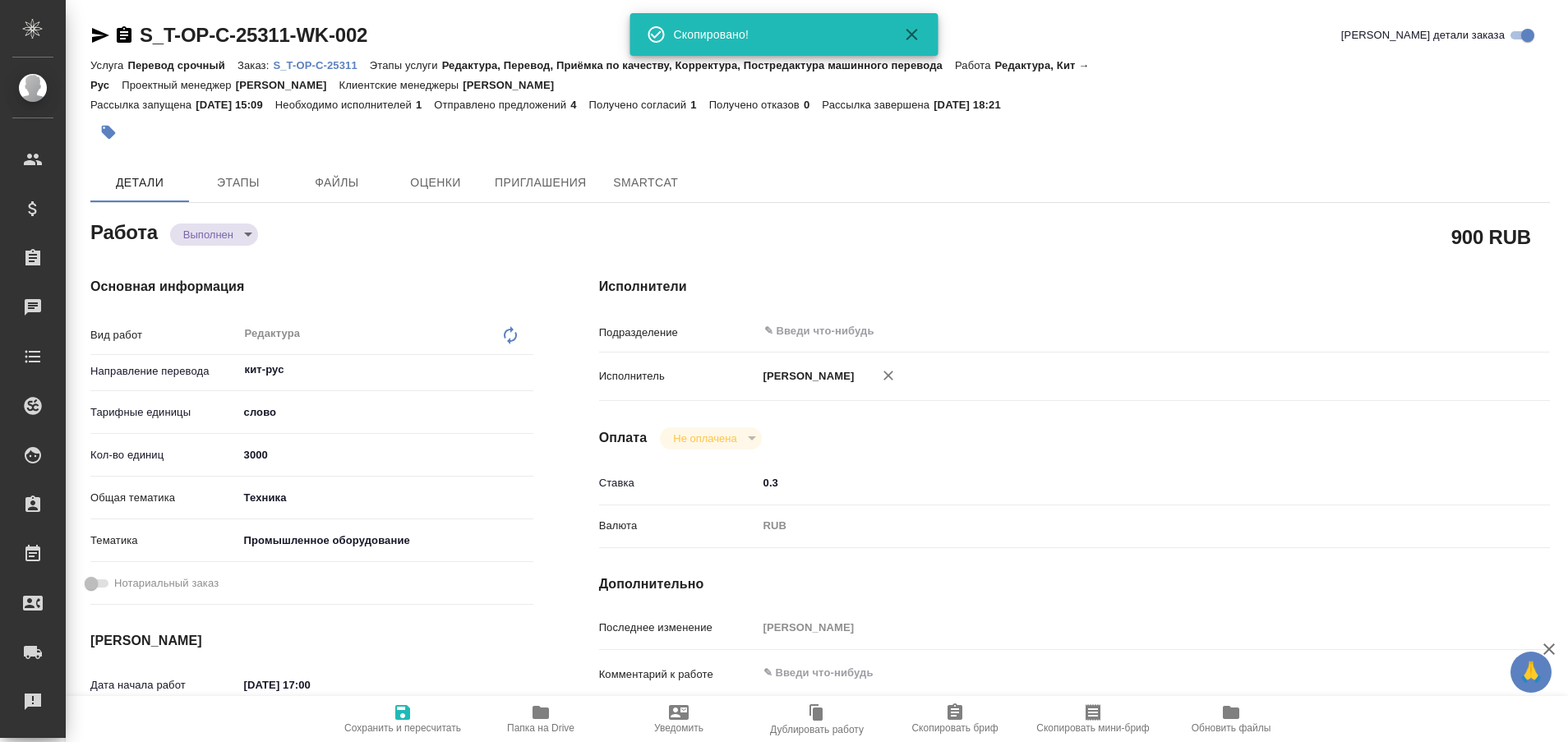
type textarea "x"
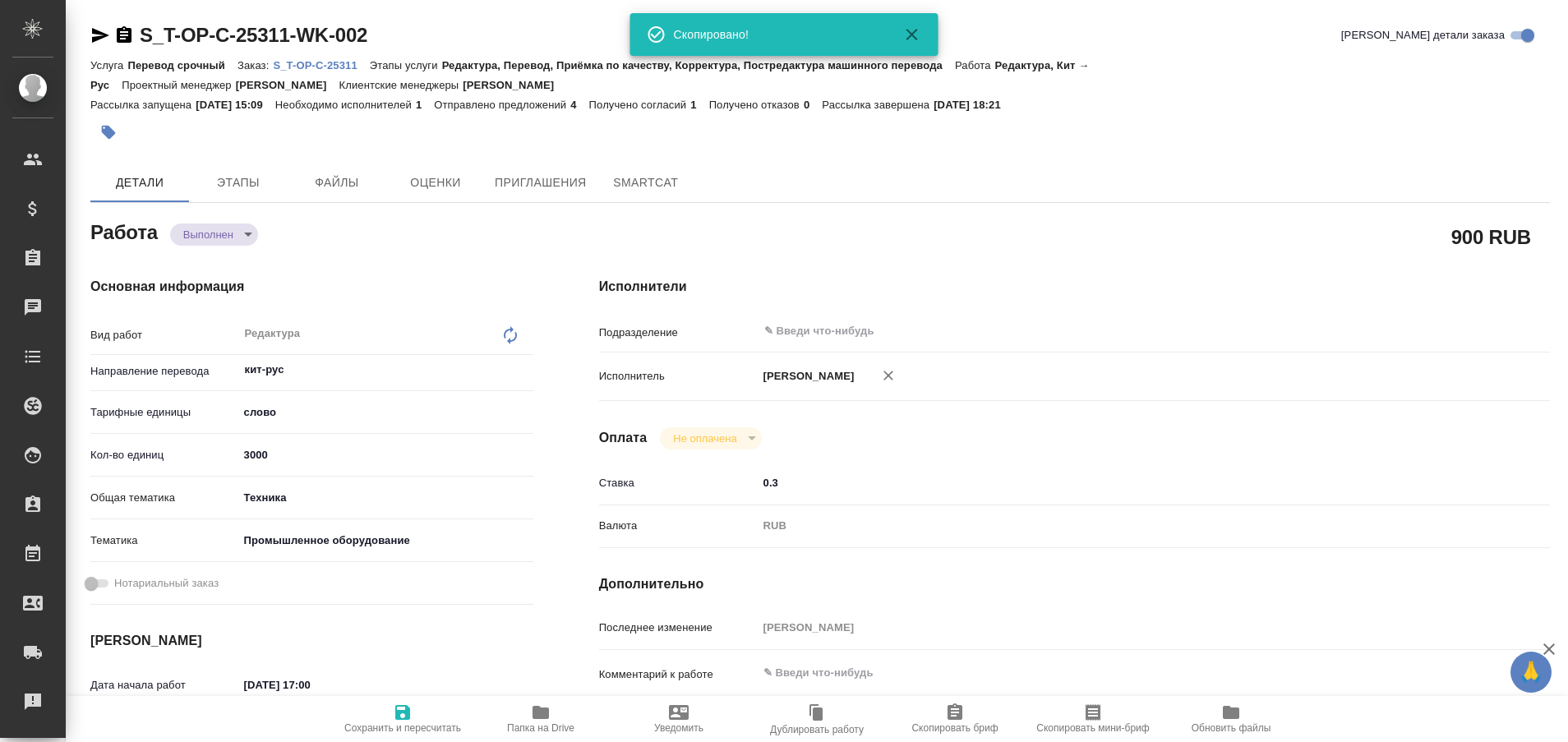
type textarea "x"
